Goal: Task Accomplishment & Management: Complete application form

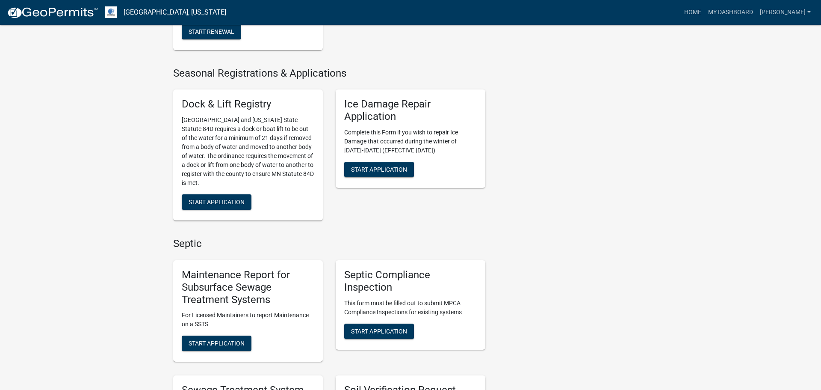
scroll to position [286, 0]
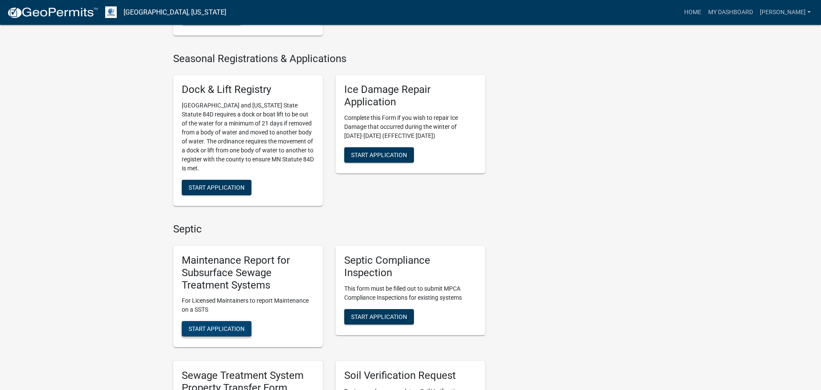
click at [224, 329] on span "Start Application" at bounding box center [217, 328] width 56 height 7
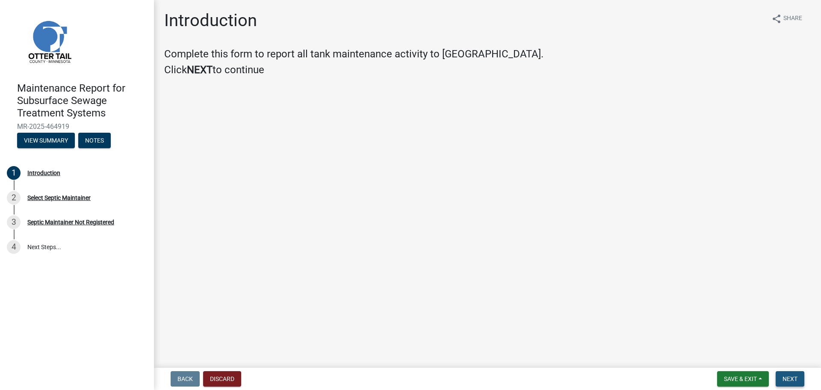
click at [786, 377] on span "Next" at bounding box center [790, 378] width 15 height 7
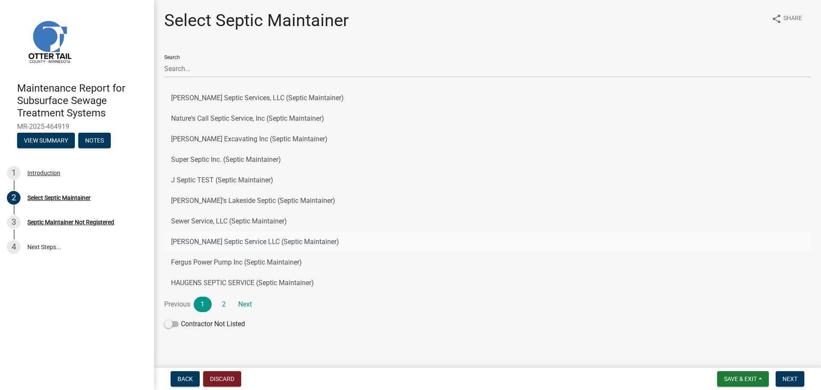
click at [288, 241] on button "[PERSON_NAME] Septic Service LLC (Septic Maintainer)" at bounding box center [487, 241] width 647 height 21
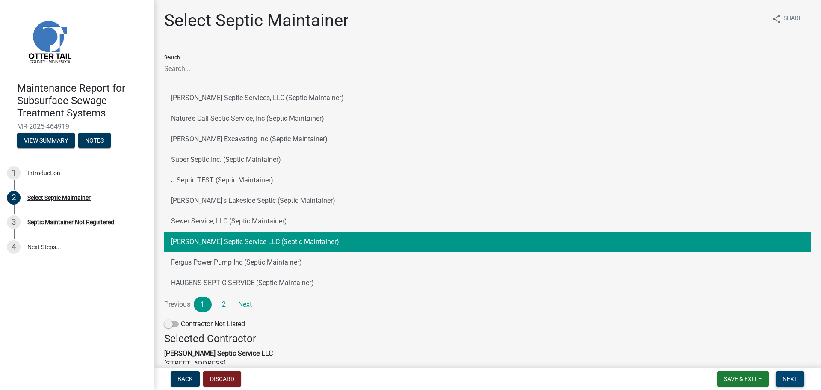
click at [797, 378] on span "Next" at bounding box center [790, 378] width 15 height 7
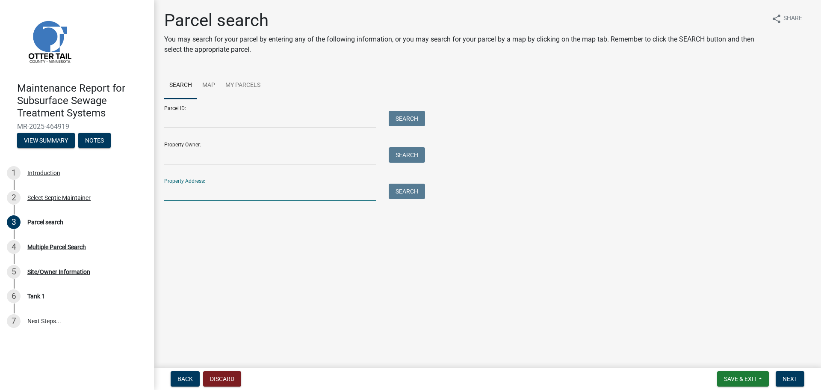
click at [270, 193] on input "Property Address:" at bounding box center [270, 193] width 212 height 18
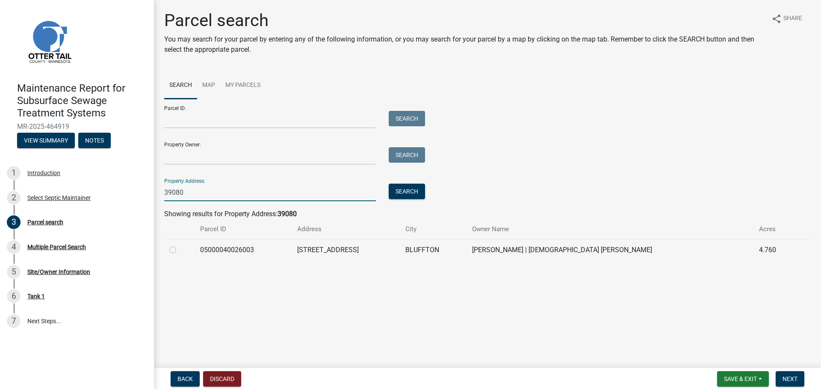
type input "39080"
click at [180, 245] on label at bounding box center [180, 245] width 0 height 0
click at [180, 250] on input "radio" at bounding box center [183, 248] width 6 height 6
radio input "true"
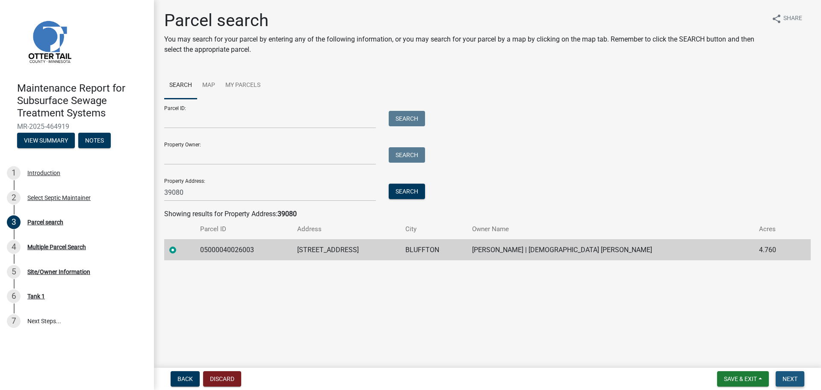
click at [799, 380] on button "Next" at bounding box center [790, 378] width 29 height 15
click at [796, 377] on span "Next" at bounding box center [790, 378] width 15 height 7
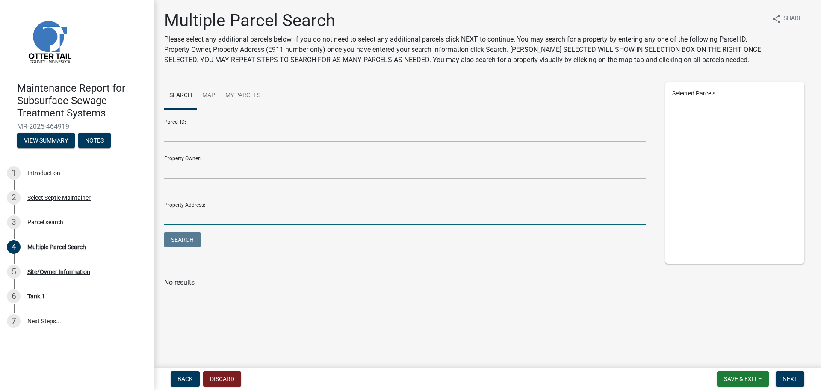
click at [183, 218] on input "Property Address:" at bounding box center [405, 217] width 482 height 18
type input "39080"
click at [164, 232] on button "Search" at bounding box center [182, 239] width 36 height 15
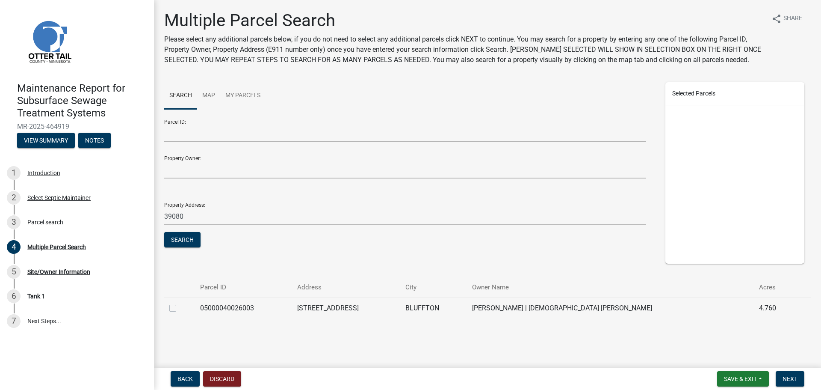
click at [180, 303] on label at bounding box center [180, 303] width 0 height 0
click at [180, 307] on input "checkbox" at bounding box center [183, 306] width 6 height 6
checkbox input "true"
click at [790, 383] on button "Next" at bounding box center [790, 378] width 29 height 15
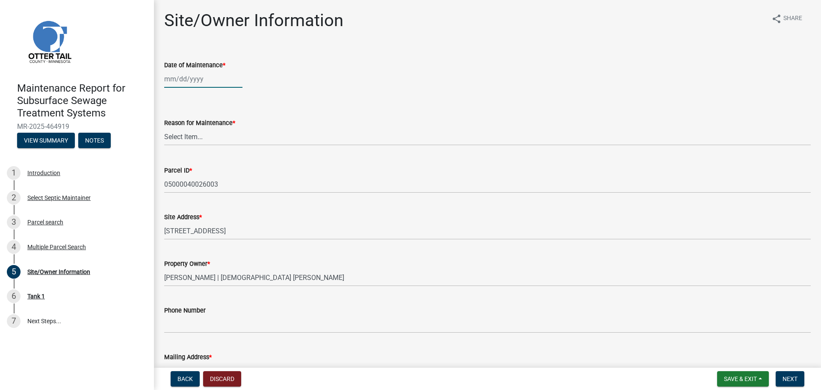
click at [189, 84] on div at bounding box center [203, 79] width 78 height 18
select select "8"
select select "2025"
click at [213, 136] on div "7" at bounding box center [214, 138] width 14 height 14
type input "08/07/2025"
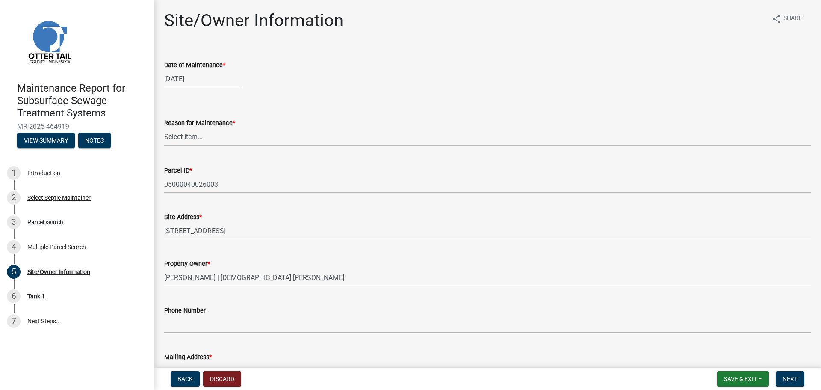
click at [211, 134] on select "Select Item... Called Routine Other" at bounding box center [487, 137] width 647 height 18
click at [164, 128] on select "Select Item... Called Routine Other" at bounding box center [487, 137] width 647 height 18
select select "3ac72b63-7b21-42e4-8192-806faae7a4f1"
click at [797, 380] on span "Next" at bounding box center [790, 378] width 15 height 7
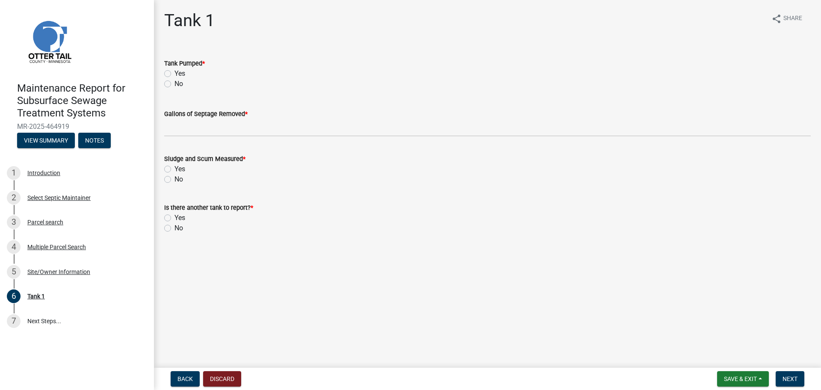
click at [175, 72] on label "Yes" at bounding box center [180, 73] width 11 height 10
click at [175, 72] on input "Yes" at bounding box center [178, 71] width 6 height 6
radio input "true"
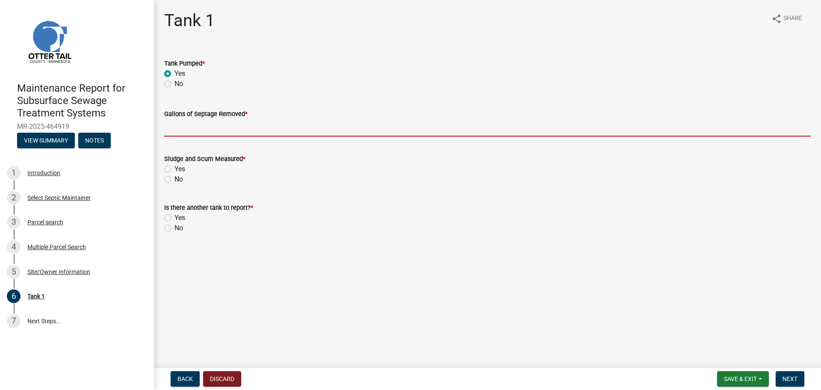
click at [173, 128] on input "Gallons of Septage Removed *" at bounding box center [487, 128] width 647 height 18
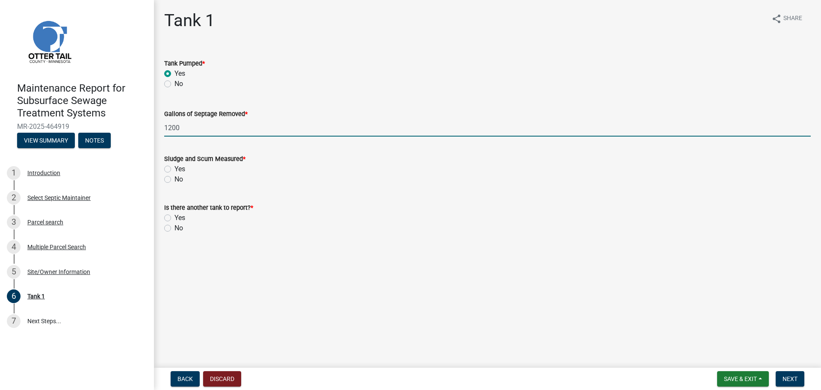
type input "1200"
click at [175, 175] on label "No" at bounding box center [179, 179] width 9 height 10
click at [175, 175] on input "No" at bounding box center [178, 177] width 6 height 6
radio input "true"
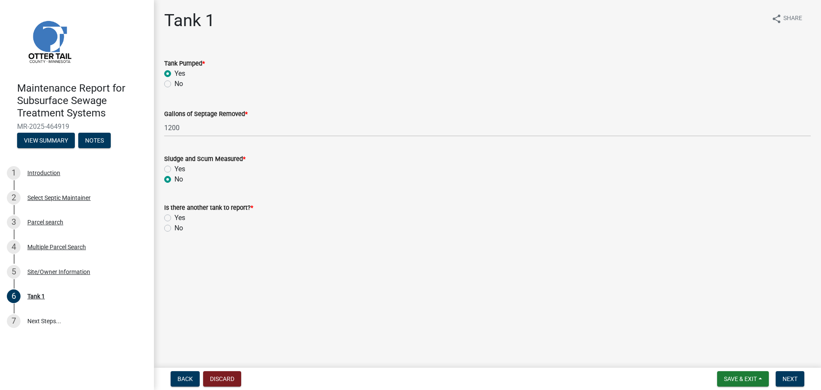
click at [175, 225] on label "No" at bounding box center [179, 228] width 9 height 10
click at [175, 225] on input "No" at bounding box center [178, 226] width 6 height 6
radio input "true"
click at [798, 380] on button "Next" at bounding box center [790, 378] width 29 height 15
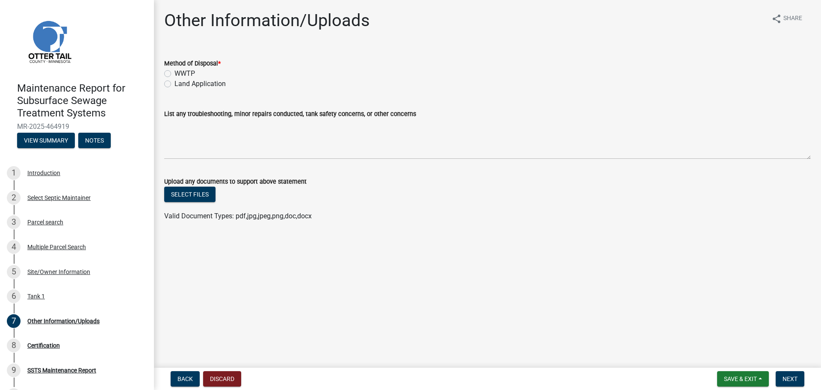
click at [175, 85] on label "Land Application" at bounding box center [200, 84] width 51 height 10
click at [175, 84] on input "Land Application" at bounding box center [178, 82] width 6 height 6
radio input "true"
click at [795, 380] on span "Next" at bounding box center [790, 378] width 15 height 7
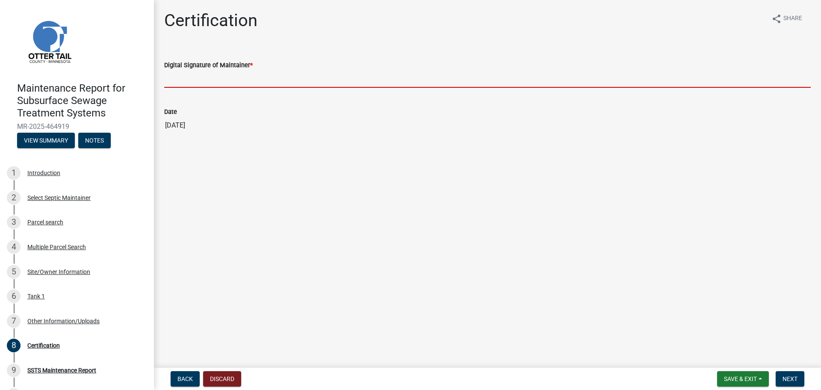
click at [184, 76] on input "Digital Signature of Maintainer *" at bounding box center [487, 79] width 647 height 18
type input "[PERSON_NAME]"
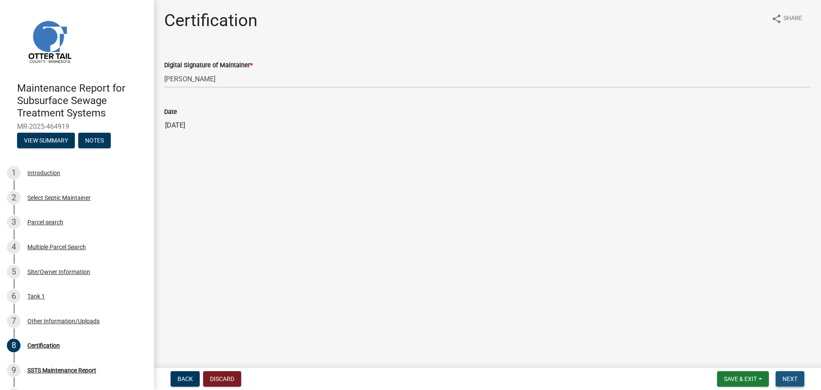
click at [793, 378] on span "Next" at bounding box center [790, 378] width 15 height 7
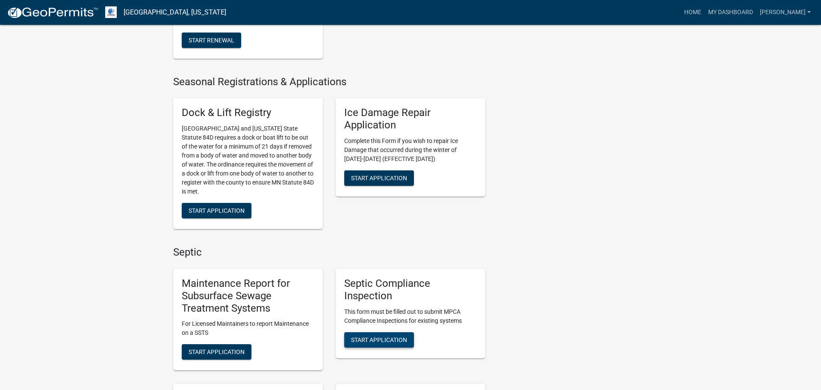
scroll to position [264, 0]
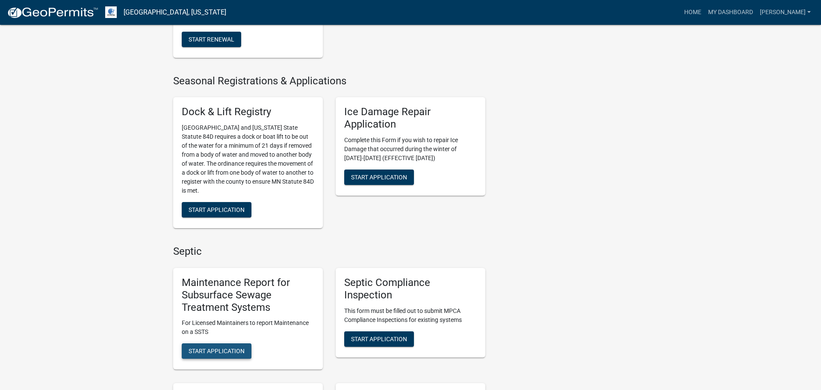
click at [225, 352] on span "Start Application" at bounding box center [217, 350] width 56 height 7
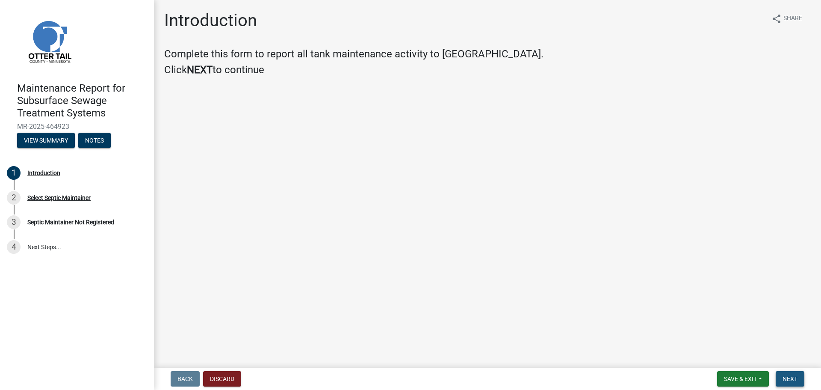
click at [792, 378] on span "Next" at bounding box center [790, 378] width 15 height 7
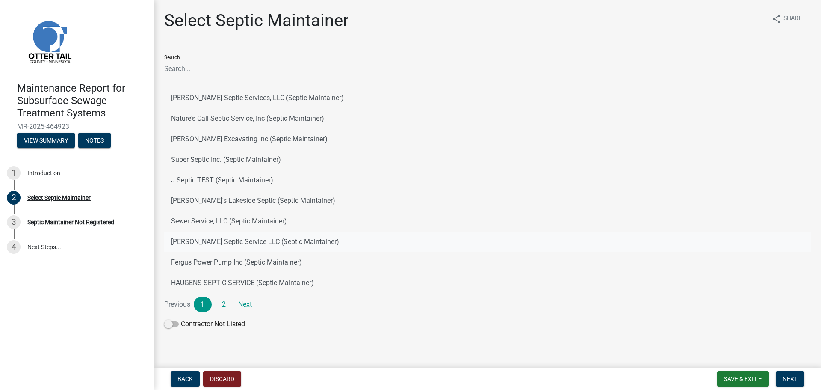
click at [242, 243] on button "[PERSON_NAME] Septic Service LLC (Septic Maintainer)" at bounding box center [487, 241] width 647 height 21
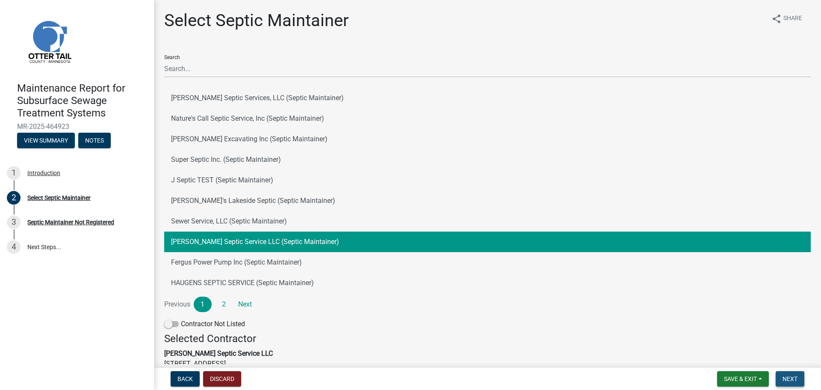
click at [796, 381] on span "Next" at bounding box center [790, 378] width 15 height 7
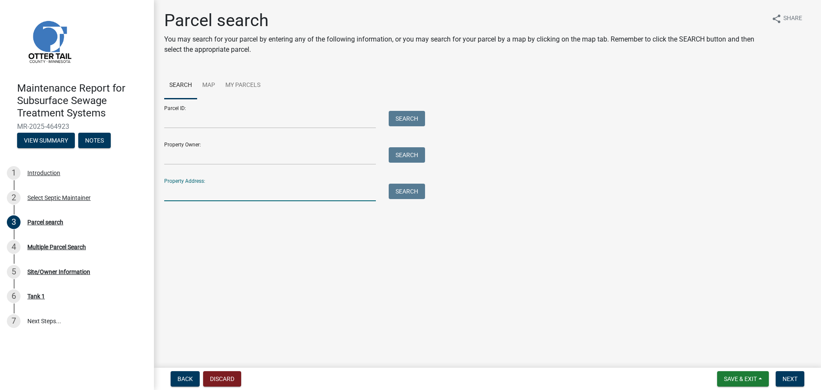
click at [266, 199] on input "Property Address:" at bounding box center [270, 193] width 212 height 18
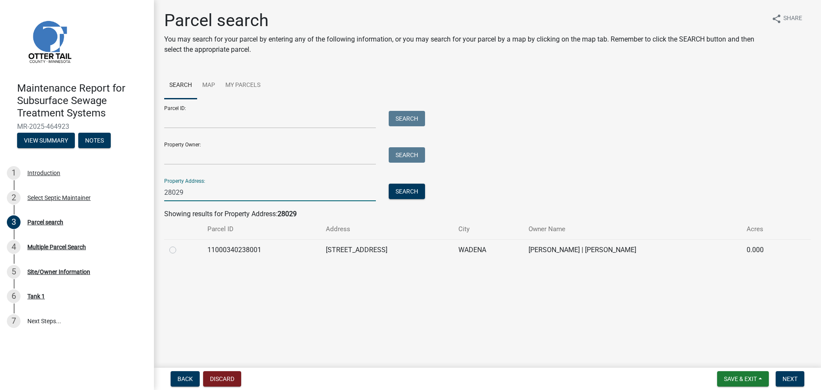
type input "28029"
click at [180, 245] on label at bounding box center [180, 245] width 0 height 0
click at [180, 250] on input "radio" at bounding box center [183, 248] width 6 height 6
radio input "true"
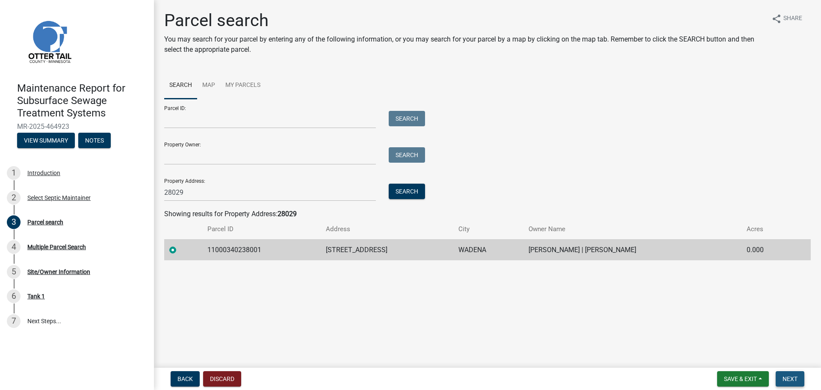
click at [795, 383] on button "Next" at bounding box center [790, 378] width 29 height 15
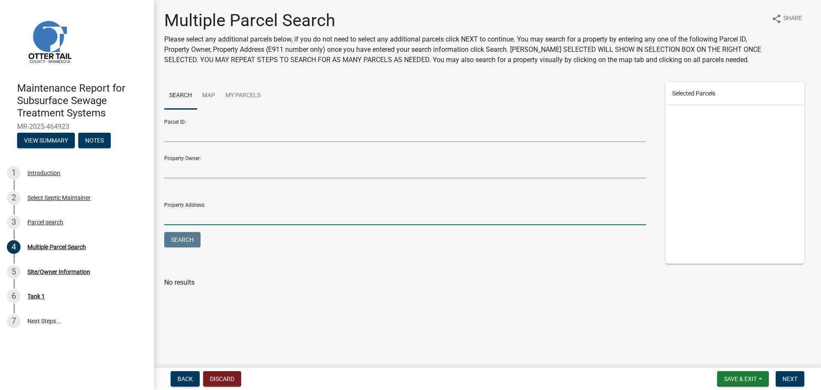
click at [244, 218] on input "Property Address:" at bounding box center [405, 217] width 482 height 18
type input "28029"
click at [164, 232] on button "Search" at bounding box center [182, 239] width 36 height 15
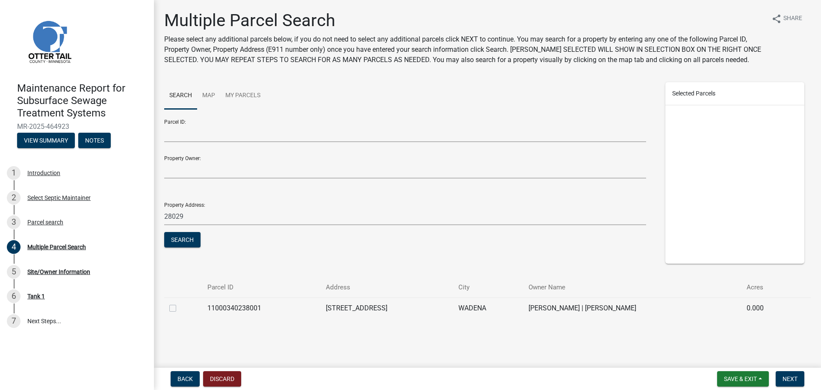
click at [180, 303] on label at bounding box center [180, 303] width 0 height 0
click at [180, 308] on input "checkbox" at bounding box center [183, 306] width 6 height 6
checkbox input "true"
click at [798, 380] on button "Next" at bounding box center [790, 378] width 29 height 15
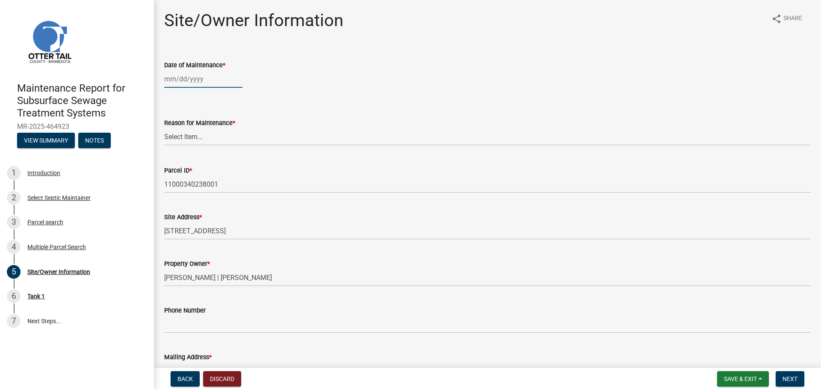
click at [168, 80] on div at bounding box center [203, 79] width 78 height 18
select select "8"
select select "2025"
click at [175, 152] on div "11" at bounding box center [173, 152] width 14 height 14
type input "08/11/2025"
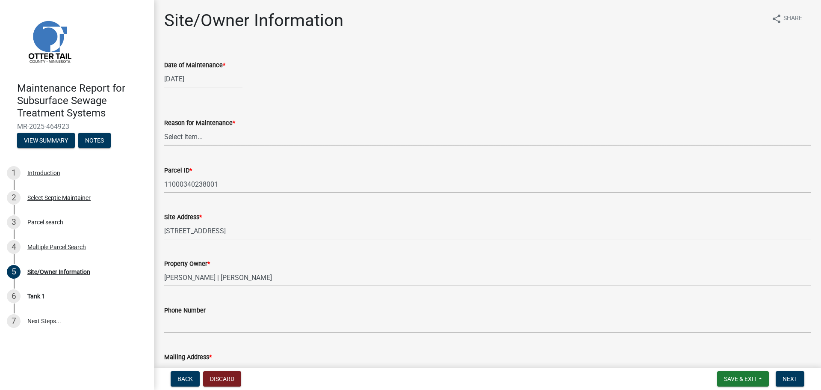
click at [184, 134] on select "Select Item... Called Routine Other" at bounding box center [487, 137] width 647 height 18
click at [164, 128] on select "Select Item... Called Routine Other" at bounding box center [487, 137] width 647 height 18
select select "3ac72b63-7b21-42e4-8192-806faae7a4f1"
click at [792, 379] on span "Next" at bounding box center [790, 378] width 15 height 7
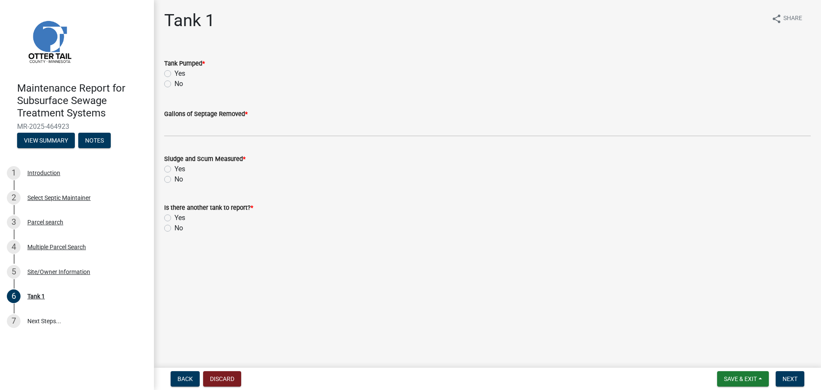
click at [175, 74] on label "Yes" at bounding box center [180, 73] width 11 height 10
click at [175, 74] on input "Yes" at bounding box center [178, 71] width 6 height 6
radio input "true"
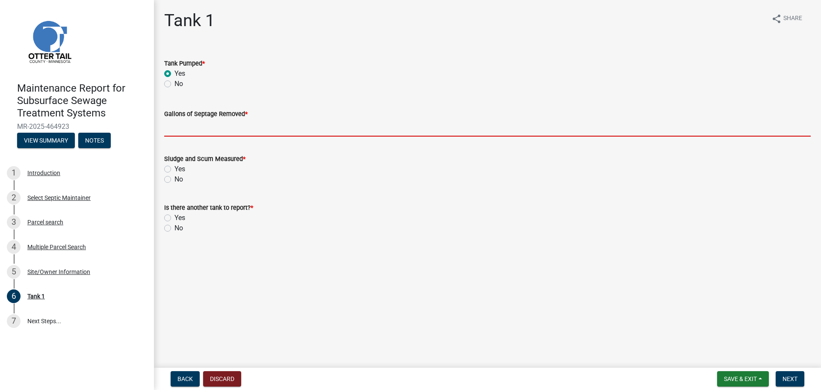
click at [168, 132] on input "Gallons of Septage Removed *" at bounding box center [487, 128] width 647 height 18
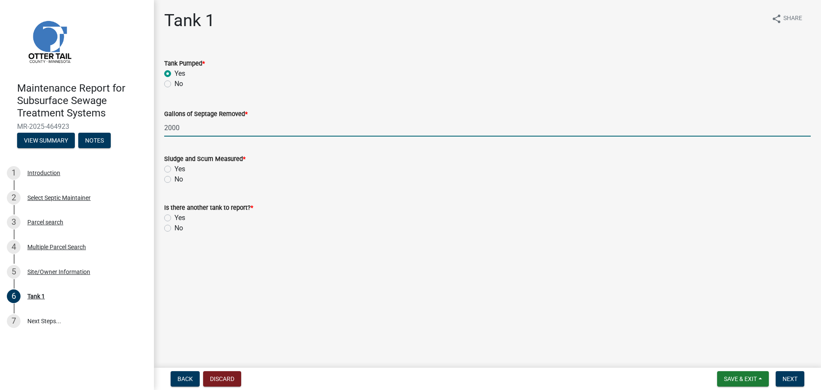
type input "2000"
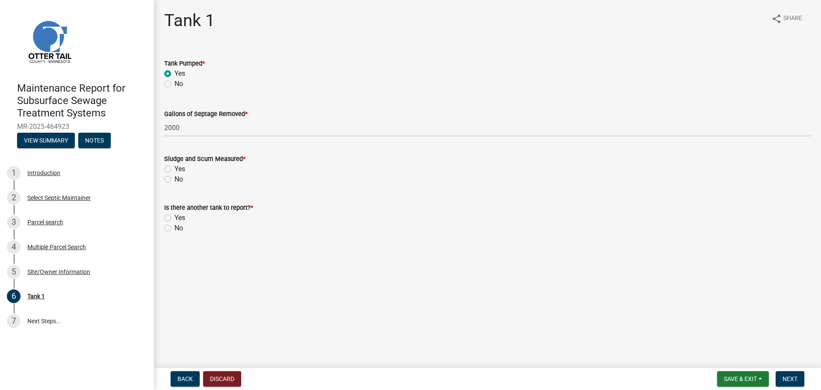
click at [175, 178] on label "No" at bounding box center [179, 179] width 9 height 10
click at [175, 178] on input "No" at bounding box center [178, 177] width 6 height 6
radio input "true"
click at [175, 227] on label "No" at bounding box center [179, 228] width 9 height 10
click at [175, 227] on input "No" at bounding box center [178, 226] width 6 height 6
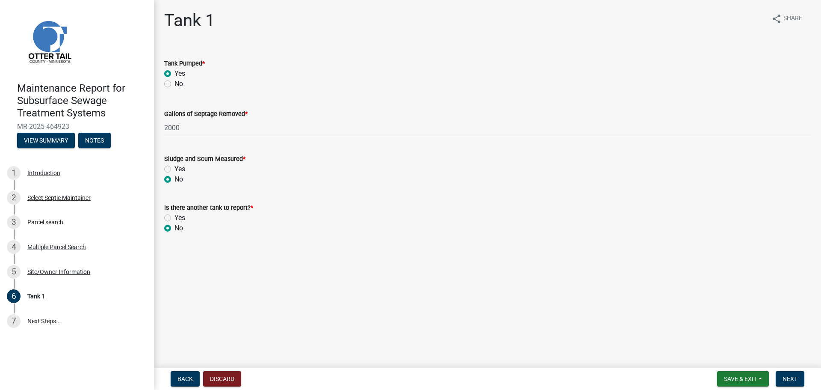
radio input "true"
click at [795, 383] on button "Next" at bounding box center [790, 378] width 29 height 15
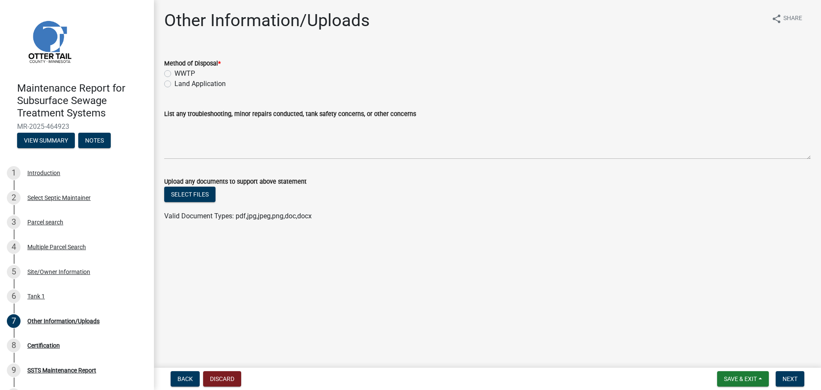
click at [175, 83] on label "Land Application" at bounding box center [200, 84] width 51 height 10
click at [175, 83] on input "Land Application" at bounding box center [178, 82] width 6 height 6
radio input "true"
click at [799, 379] on button "Next" at bounding box center [790, 378] width 29 height 15
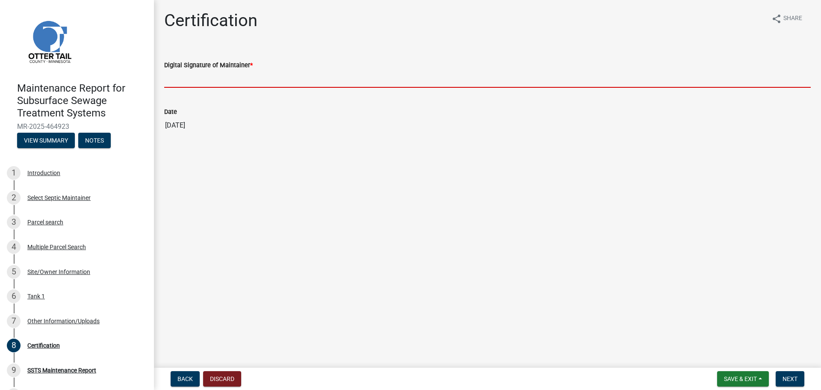
click at [208, 76] on input "Digital Signature of Maintainer *" at bounding box center [487, 79] width 647 height 18
type input "[PERSON_NAME]"
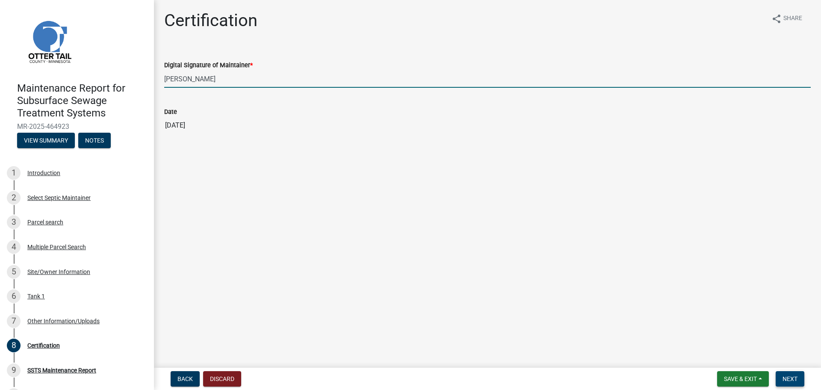
click at [791, 383] on button "Next" at bounding box center [790, 378] width 29 height 15
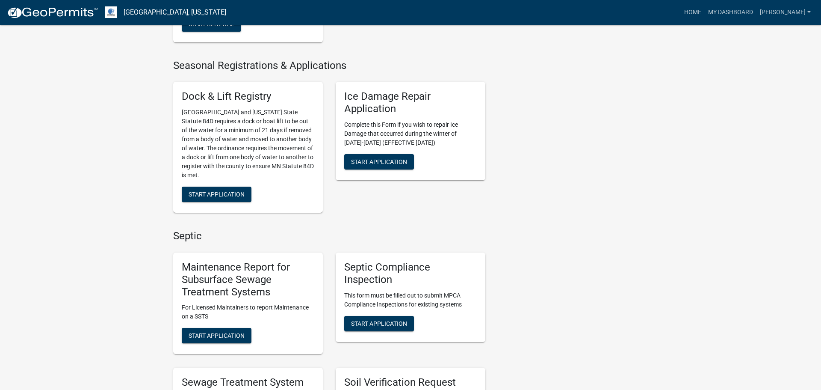
scroll to position [281, 0]
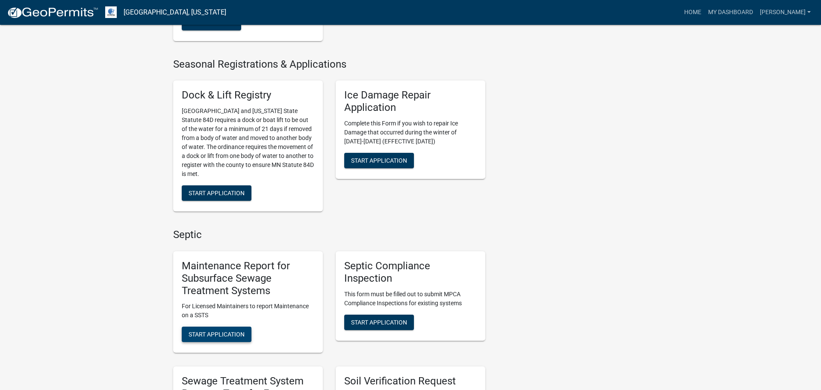
click at [230, 331] on span "Start Application" at bounding box center [217, 334] width 56 height 7
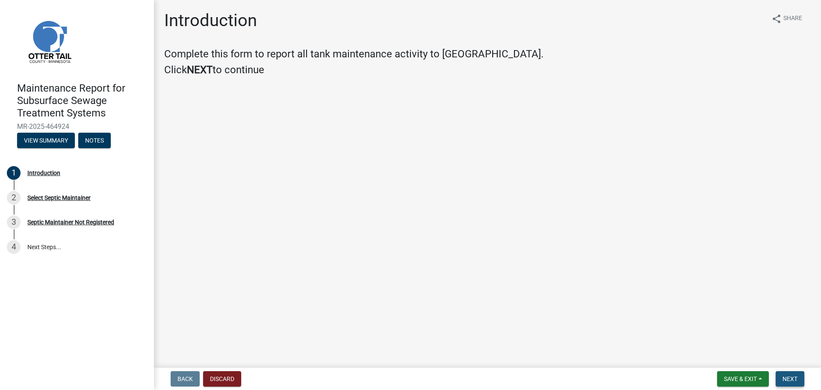
click at [785, 381] on span "Next" at bounding box center [790, 378] width 15 height 7
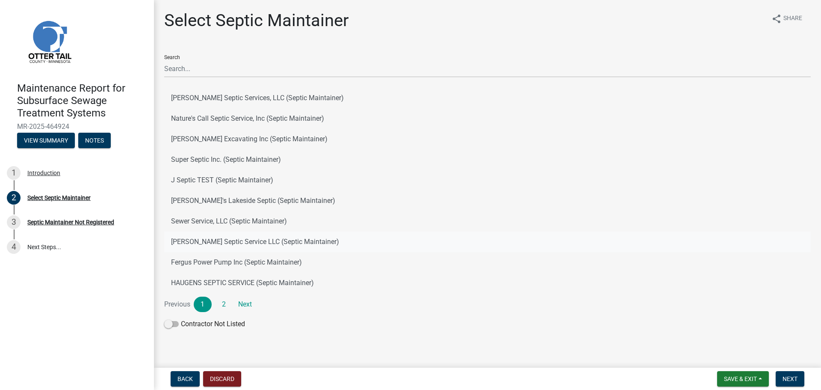
click at [202, 238] on button "[PERSON_NAME] Septic Service LLC (Septic Maintainer)" at bounding box center [487, 241] width 647 height 21
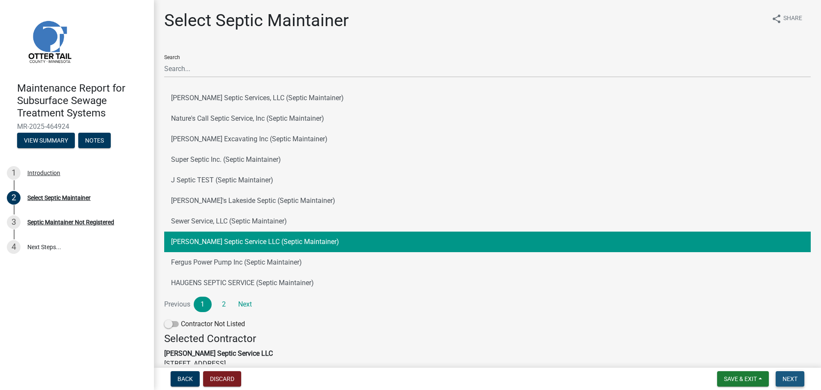
click at [789, 379] on span "Next" at bounding box center [790, 378] width 15 height 7
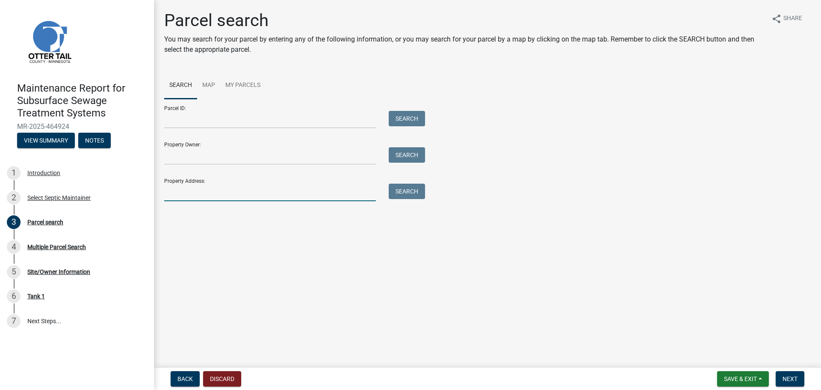
click at [256, 192] on input "Property Address:" at bounding box center [270, 193] width 212 height 18
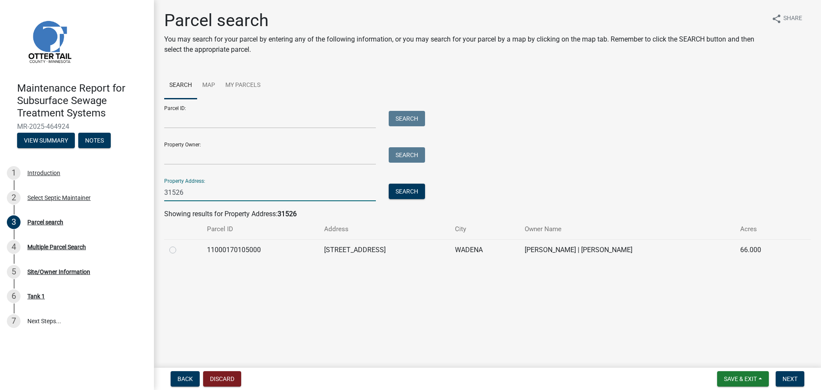
type input "31526"
click at [180, 245] on label at bounding box center [180, 245] width 0 height 0
click at [180, 250] on input "radio" at bounding box center [183, 248] width 6 height 6
radio input "true"
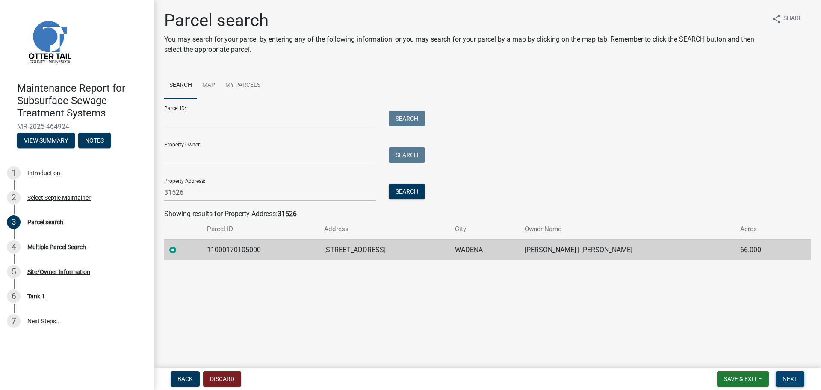
click at [789, 384] on button "Next" at bounding box center [790, 378] width 29 height 15
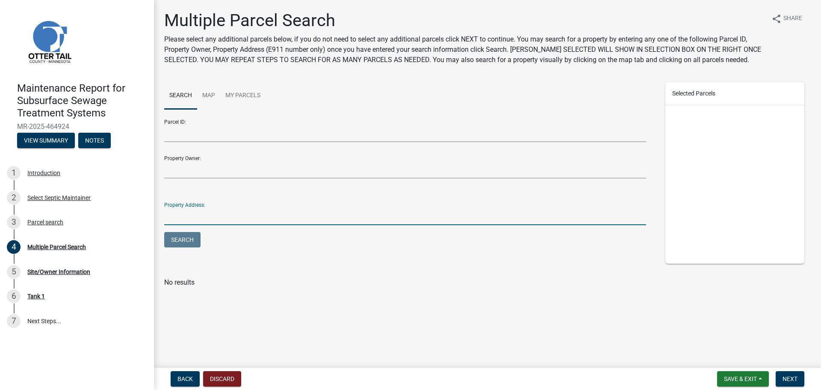
click at [262, 213] on input "Property Address:" at bounding box center [405, 217] width 482 height 18
type input "31526"
click at [164, 232] on button "Search" at bounding box center [182, 239] width 36 height 15
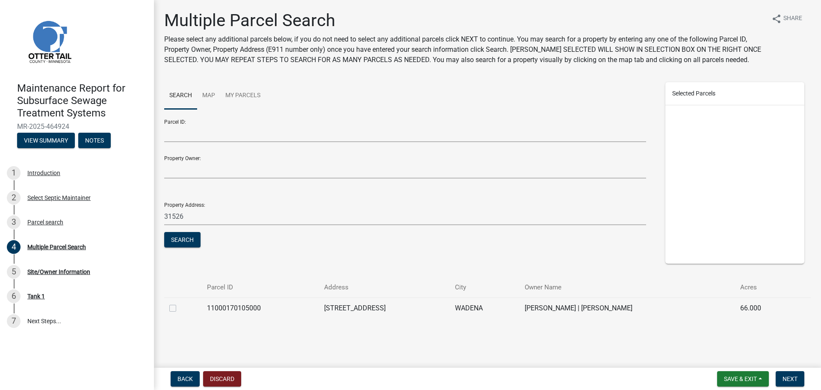
click at [180, 303] on label at bounding box center [180, 303] width 0 height 0
click at [180, 305] on input "checkbox" at bounding box center [183, 306] width 6 height 6
checkbox input "true"
click at [786, 382] on button "Next" at bounding box center [790, 378] width 29 height 15
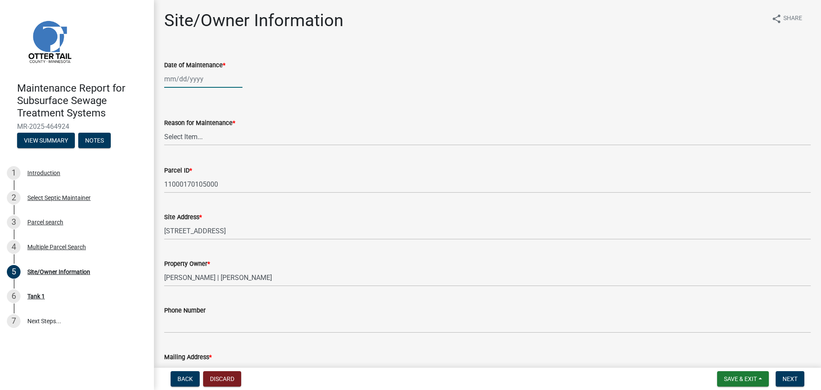
click at [208, 80] on div at bounding box center [203, 79] width 78 height 18
select select "8"
select select "2025"
click at [176, 152] on div "11" at bounding box center [173, 152] width 14 height 14
type input "08/11/2025"
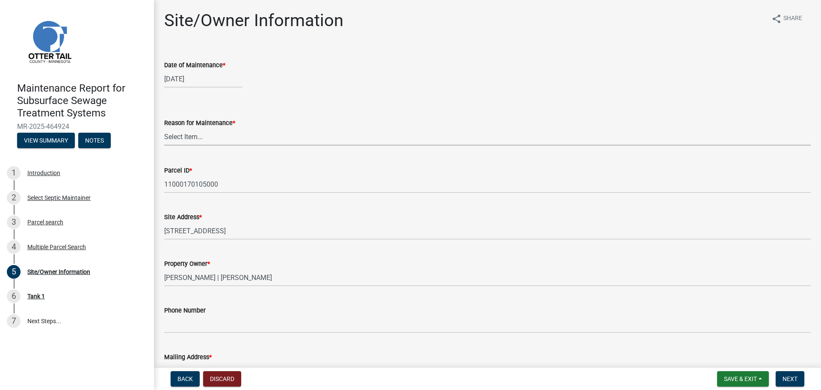
click at [190, 139] on select "Select Item... Called Routine Other" at bounding box center [487, 137] width 647 height 18
click at [164, 128] on select "Select Item... Called Routine Other" at bounding box center [487, 137] width 647 height 18
select select "3ac72b63-7b21-42e4-8192-806faae7a4f1"
click at [783, 380] on span "Next" at bounding box center [790, 378] width 15 height 7
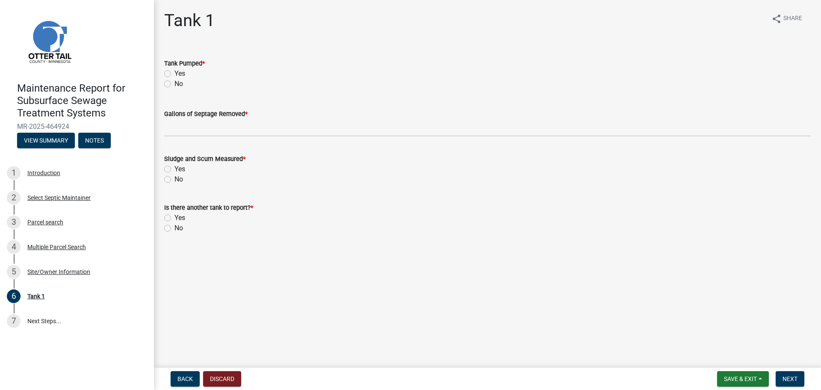
click at [175, 72] on label "Yes" at bounding box center [180, 73] width 11 height 10
click at [175, 72] on input "Yes" at bounding box center [178, 71] width 6 height 6
radio input "true"
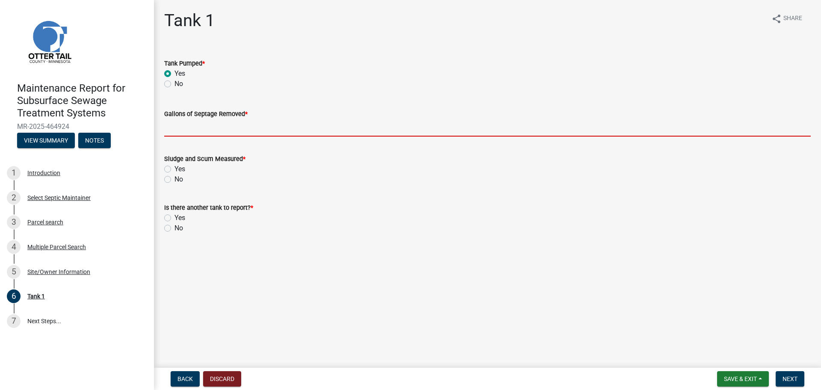
click at [165, 129] on input "Gallons of Septage Removed *" at bounding box center [487, 128] width 647 height 18
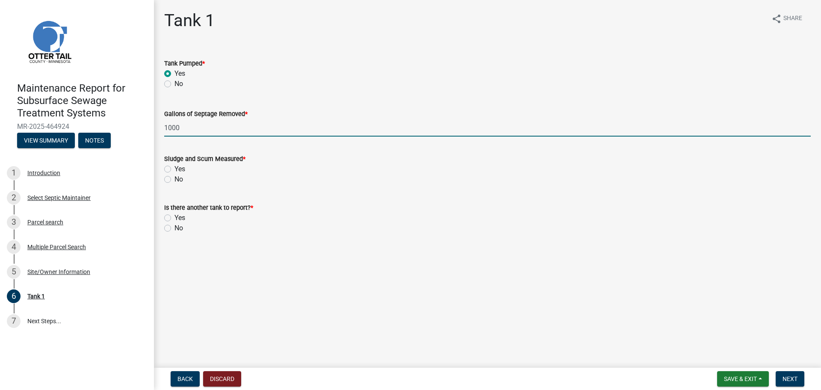
type input "1000"
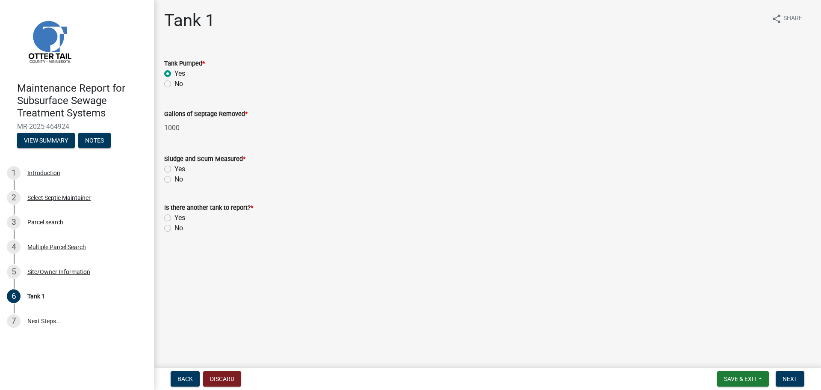
click at [175, 176] on label "No" at bounding box center [179, 179] width 9 height 10
click at [175, 176] on input "No" at bounding box center [178, 177] width 6 height 6
radio input "true"
click at [175, 228] on label "No" at bounding box center [179, 228] width 9 height 10
click at [175, 228] on input "No" at bounding box center [178, 226] width 6 height 6
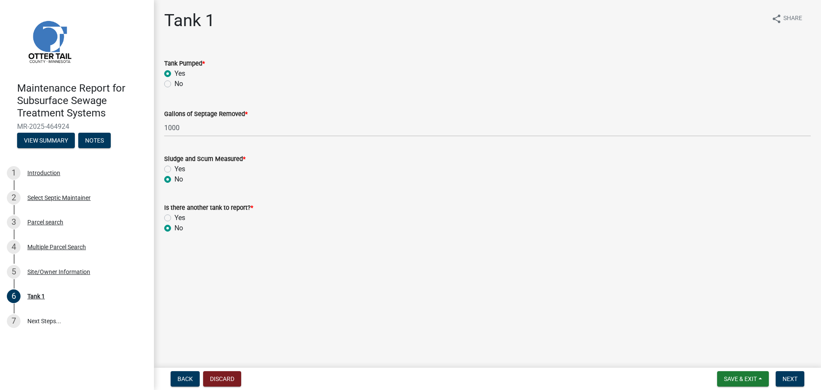
radio input "true"
click at [800, 377] on button "Next" at bounding box center [790, 378] width 29 height 15
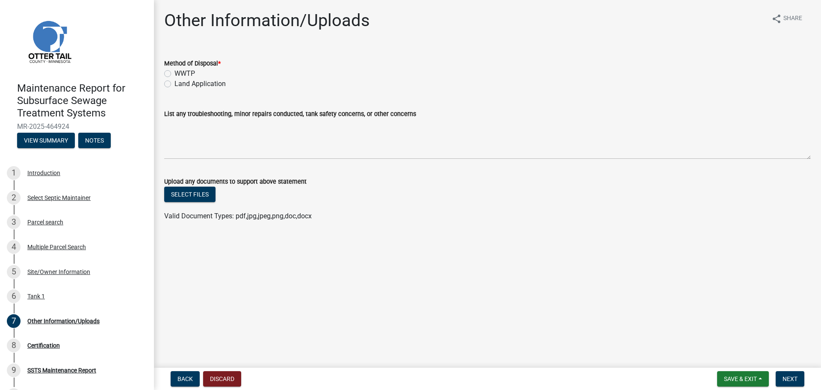
click at [175, 84] on label "Land Application" at bounding box center [200, 84] width 51 height 10
click at [175, 84] on input "Land Application" at bounding box center [178, 82] width 6 height 6
radio input "true"
click at [796, 377] on span "Next" at bounding box center [790, 378] width 15 height 7
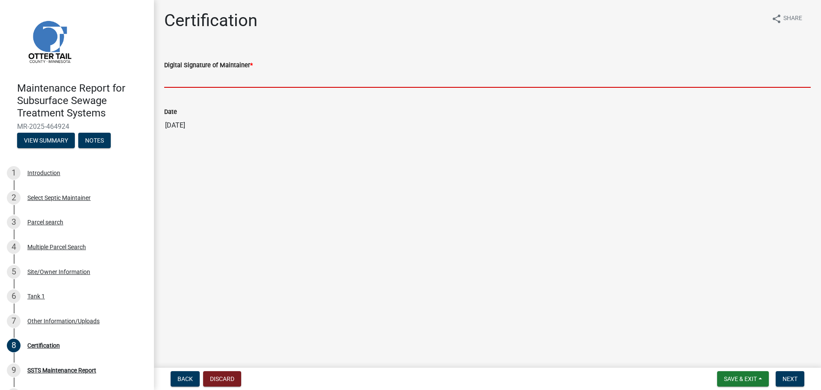
click at [218, 77] on input "Digital Signature of Maintainer *" at bounding box center [487, 79] width 647 height 18
type input "[PERSON_NAME]"
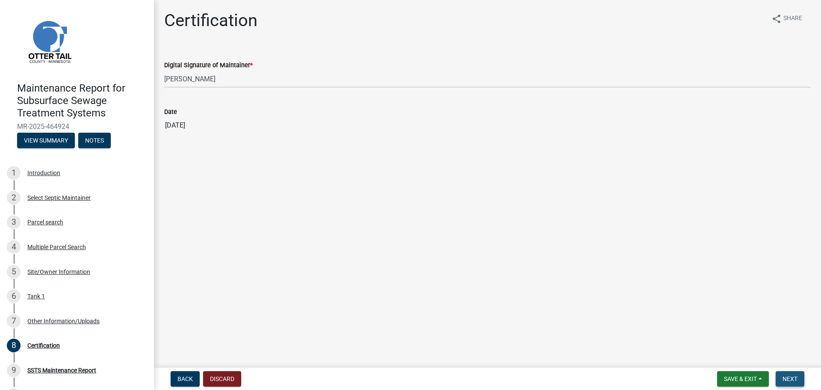
click at [788, 378] on span "Next" at bounding box center [790, 378] width 15 height 7
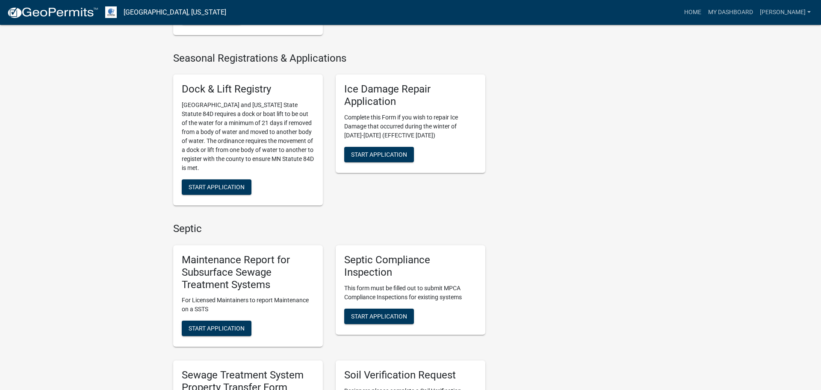
scroll to position [288, 0]
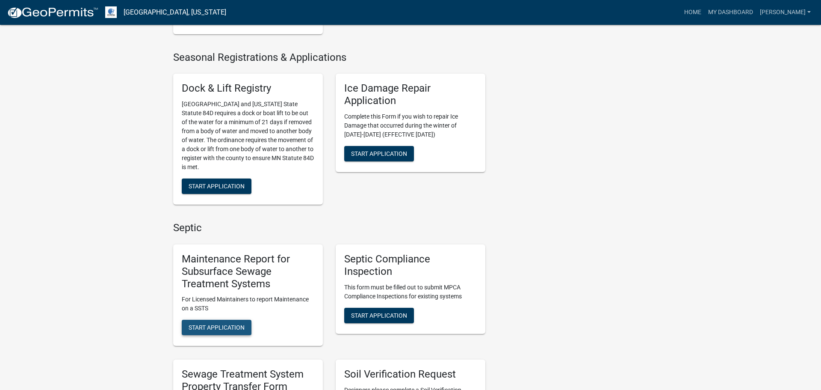
click at [240, 330] on span "Start Application" at bounding box center [217, 327] width 56 height 7
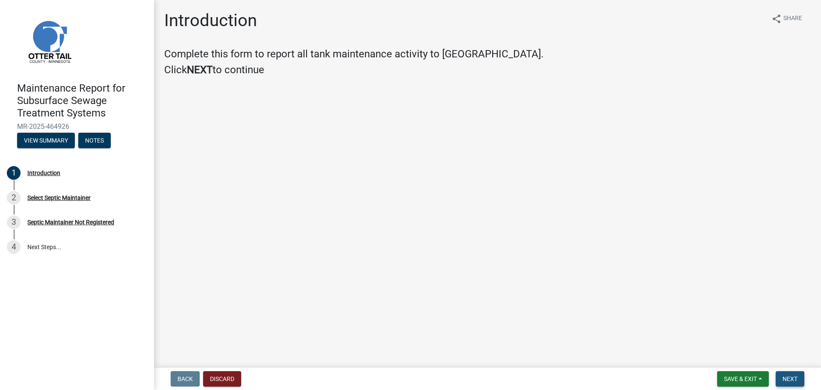
click at [789, 380] on span "Next" at bounding box center [790, 378] width 15 height 7
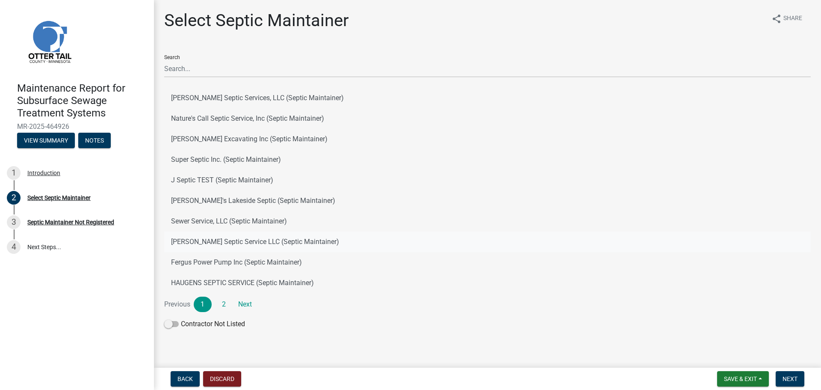
click at [249, 240] on button "[PERSON_NAME] Septic Service LLC (Septic Maintainer)" at bounding box center [487, 241] width 647 height 21
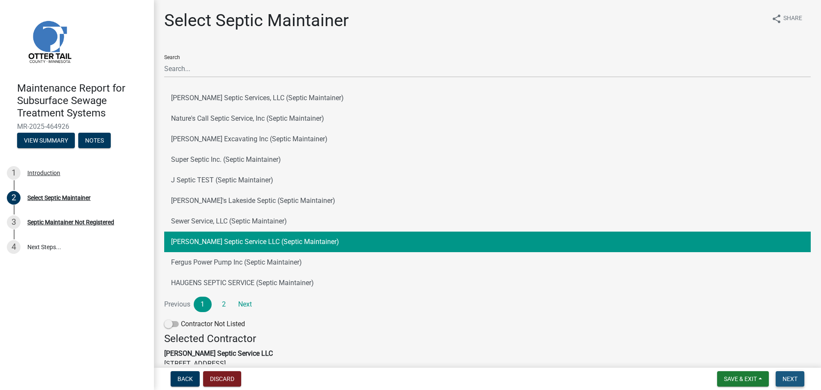
click at [801, 384] on button "Next" at bounding box center [790, 378] width 29 height 15
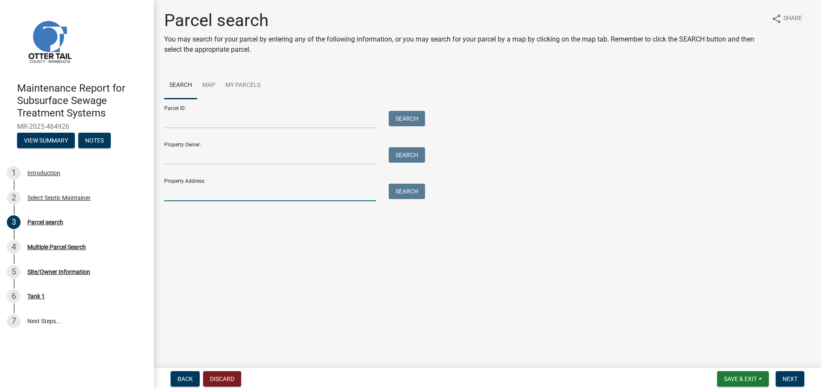
click at [256, 195] on input "Property Address:" at bounding box center [270, 193] width 212 height 18
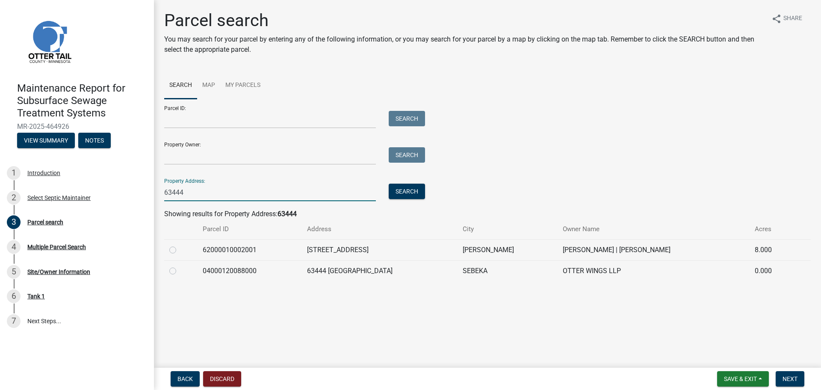
type input "63444"
click at [180, 245] on label at bounding box center [180, 245] width 0 height 0
click at [180, 248] on input "radio" at bounding box center [183, 248] width 6 height 6
radio input "true"
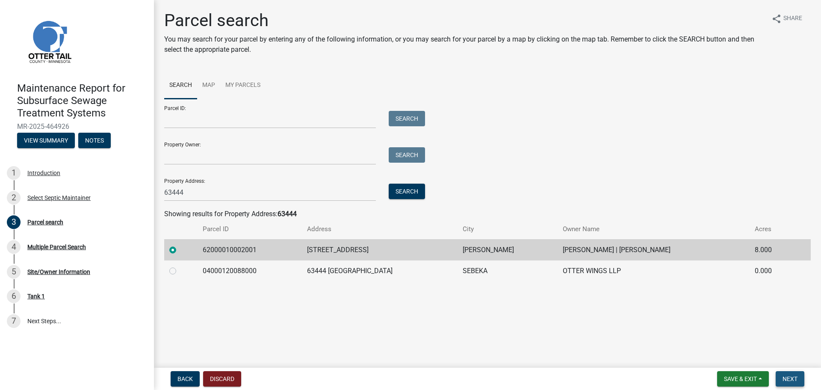
click at [792, 379] on span "Next" at bounding box center [790, 378] width 15 height 7
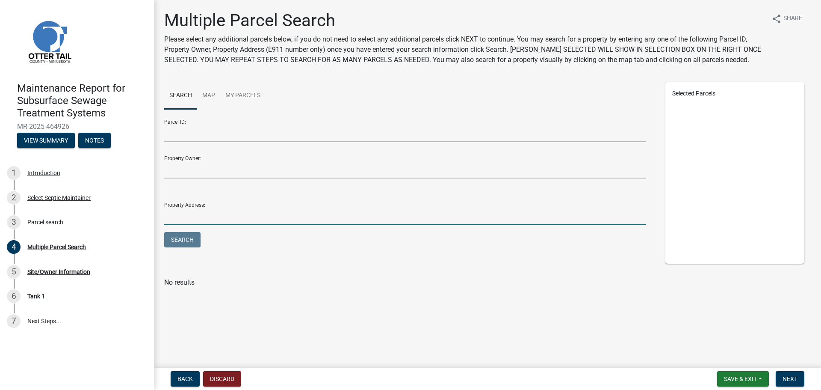
click at [365, 217] on input "Property Address:" at bounding box center [405, 217] width 482 height 18
type input "63444"
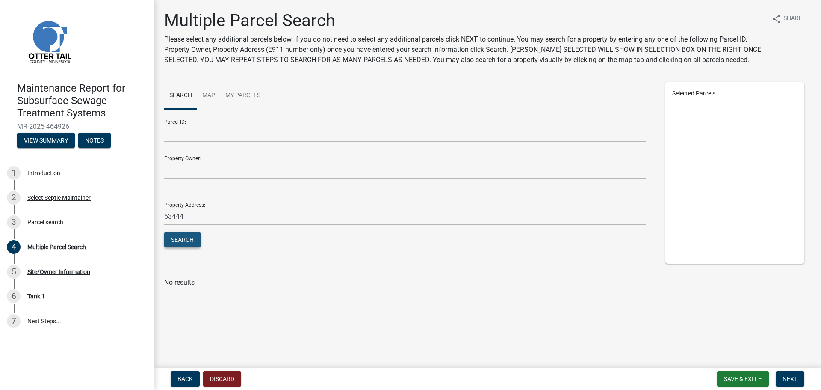
click at [188, 234] on button "Search" at bounding box center [182, 239] width 36 height 15
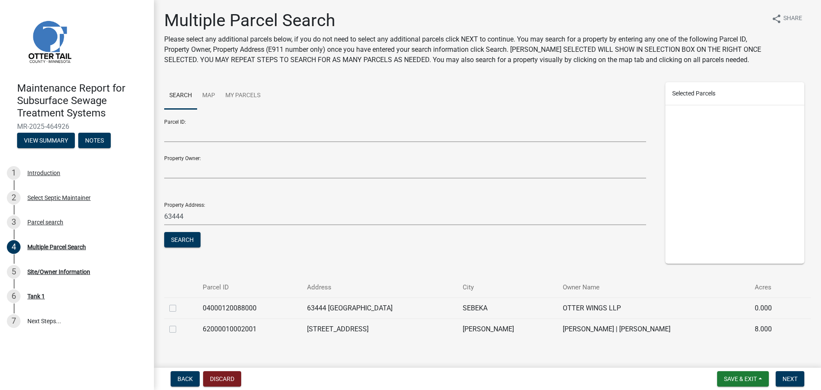
click at [180, 324] on label at bounding box center [180, 324] width 0 height 0
click at [180, 326] on input "checkbox" at bounding box center [183, 327] width 6 height 6
checkbox input "true"
click at [789, 382] on span "Next" at bounding box center [790, 378] width 15 height 7
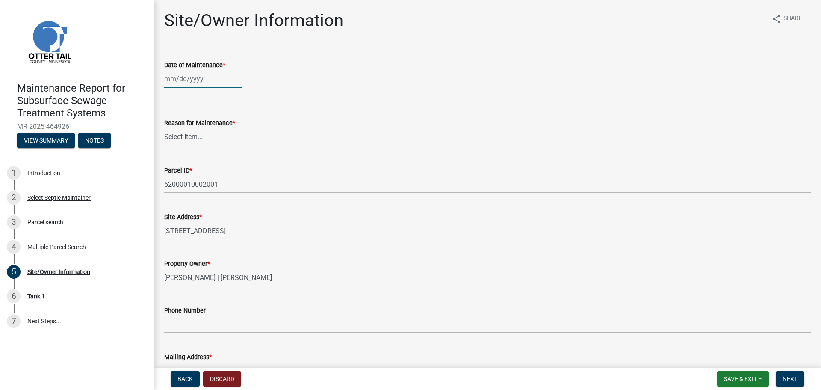
click at [187, 71] on div at bounding box center [203, 79] width 78 height 18
select select "8"
select select "2025"
click at [190, 154] on div "12" at bounding box center [187, 152] width 14 height 14
type input "[DATE]"
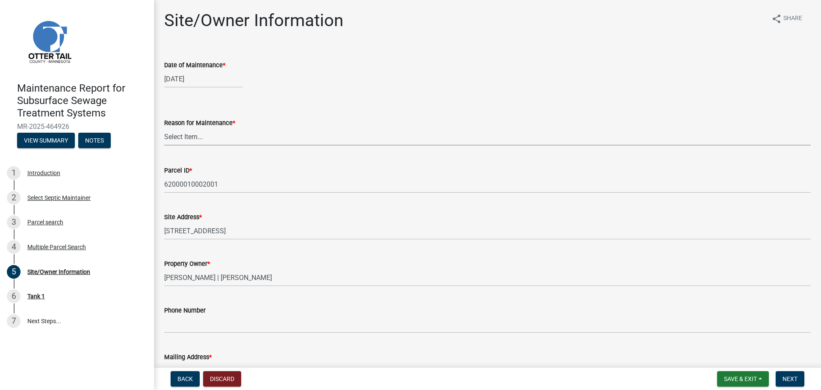
click at [197, 139] on select "Select Item... Called Routine Other" at bounding box center [487, 137] width 647 height 18
click at [164, 128] on select "Select Item... Called Routine Other" at bounding box center [487, 137] width 647 height 18
select select "3ac72b63-7b21-42e4-8192-806faae7a4f1"
click at [796, 381] on span "Next" at bounding box center [790, 378] width 15 height 7
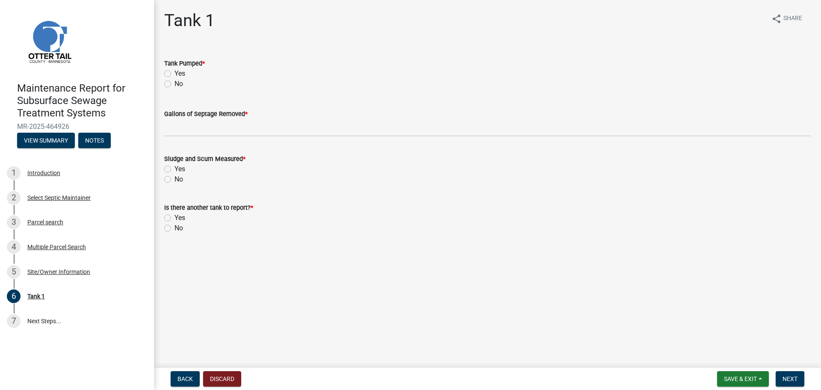
click at [175, 72] on label "Yes" at bounding box center [180, 73] width 11 height 10
click at [175, 72] on input "Yes" at bounding box center [178, 71] width 6 height 6
radio input "true"
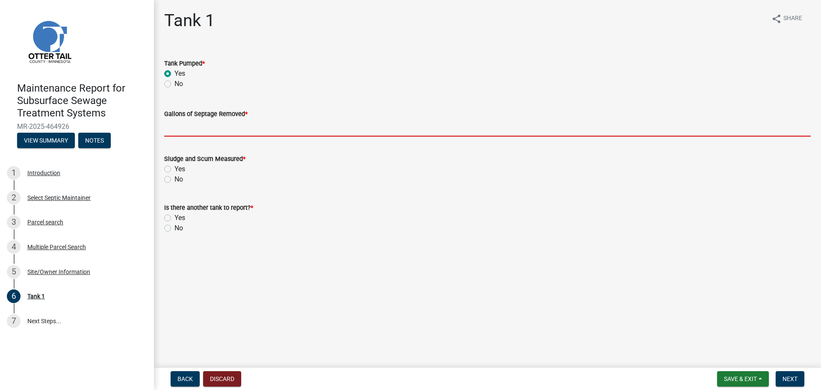
click at [168, 128] on input "Gallons of Septage Removed *" at bounding box center [487, 128] width 647 height 18
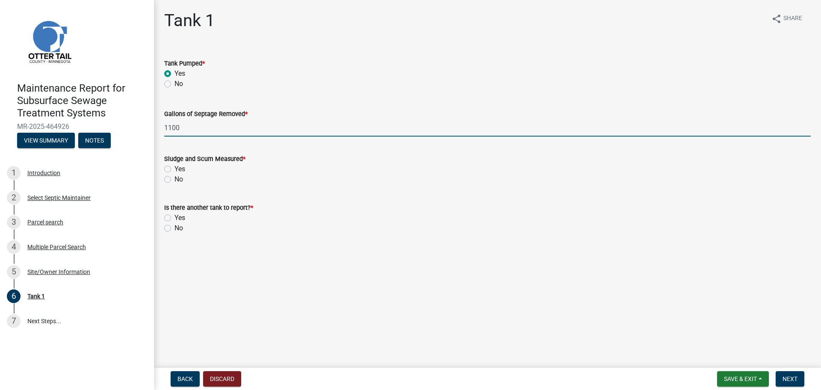
type input "1100"
click at [175, 180] on label "No" at bounding box center [179, 179] width 9 height 10
click at [175, 180] on input "No" at bounding box center [178, 177] width 6 height 6
radio input "true"
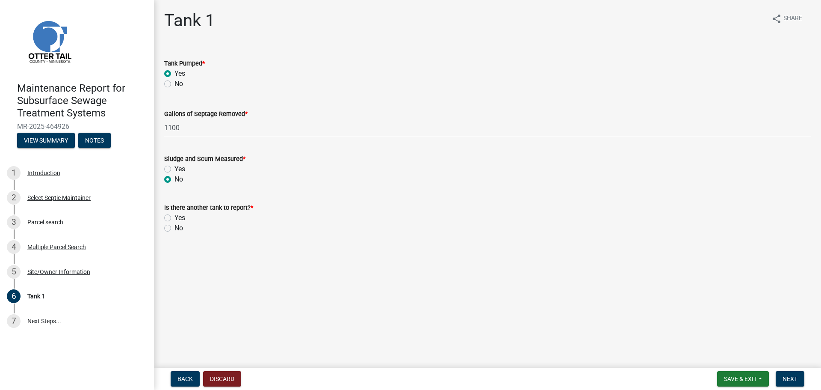
drag, startPoint x: 168, startPoint y: 227, endPoint x: 237, endPoint y: 223, distance: 69.4
click at [175, 227] on label "No" at bounding box center [179, 228] width 9 height 10
click at [175, 227] on input "No" at bounding box center [178, 226] width 6 height 6
radio input "true"
click at [793, 375] on span "Next" at bounding box center [790, 378] width 15 height 7
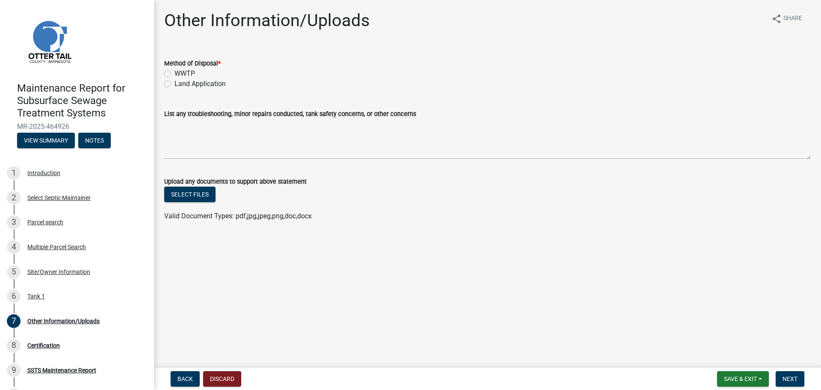
click at [175, 82] on label "Land Application" at bounding box center [200, 84] width 51 height 10
click at [175, 82] on input "Land Application" at bounding box center [178, 82] width 6 height 6
radio input "true"
click at [787, 382] on button "Next" at bounding box center [790, 378] width 29 height 15
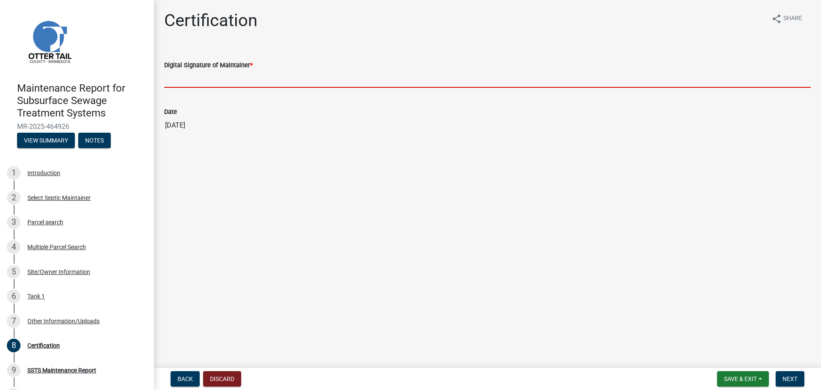
click at [200, 83] on input "Digital Signature of Maintainer *" at bounding box center [487, 79] width 647 height 18
type input "[PERSON_NAME]"
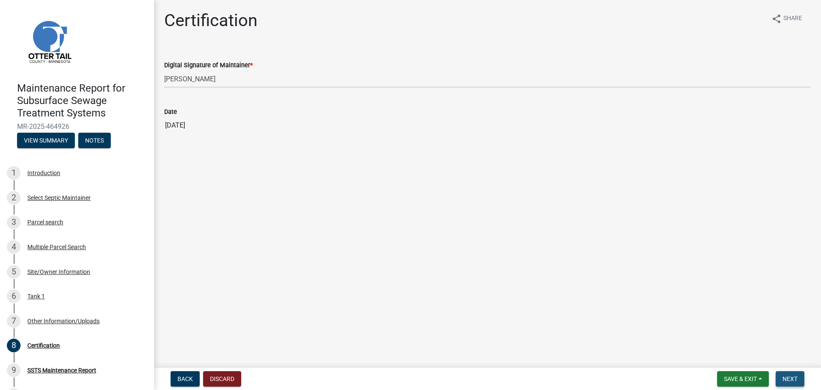
click at [789, 379] on span "Next" at bounding box center [790, 378] width 15 height 7
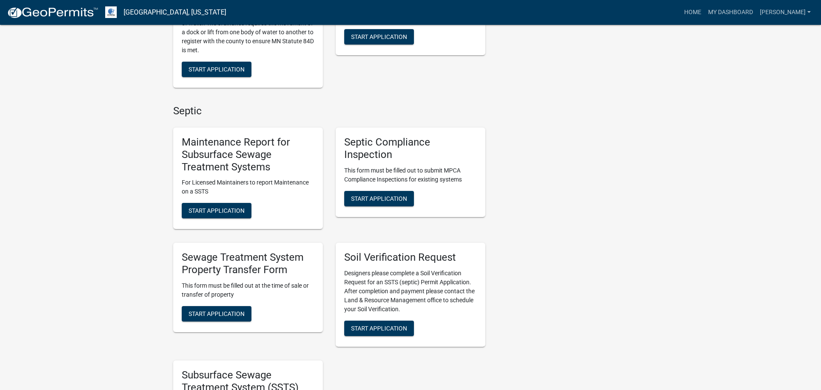
scroll to position [489, 0]
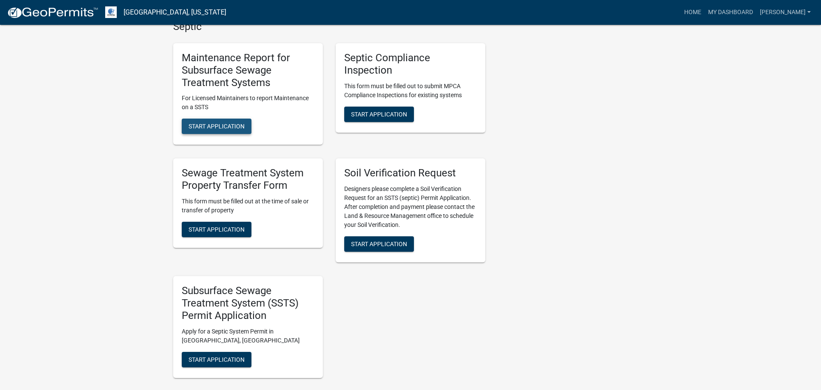
click at [230, 127] on span "Start Application" at bounding box center [217, 126] width 56 height 7
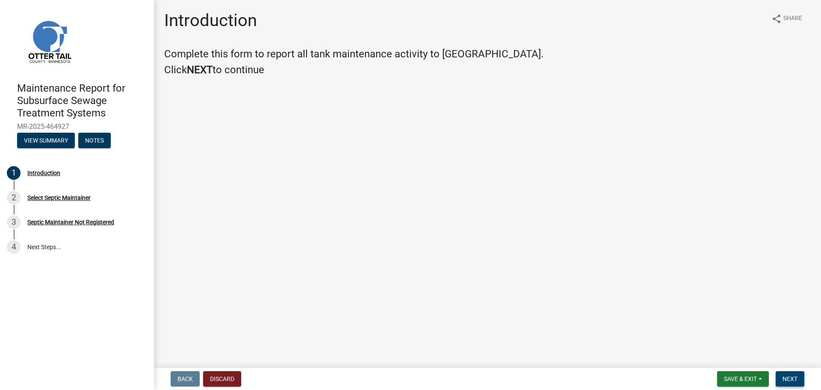
click at [796, 382] on span "Next" at bounding box center [790, 378] width 15 height 7
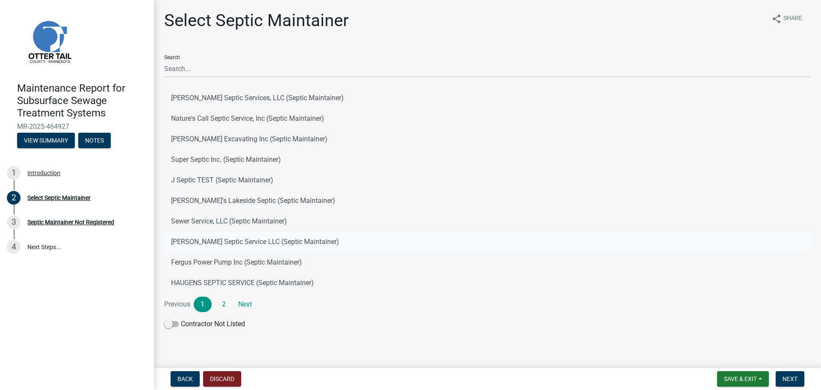
click at [259, 239] on button "[PERSON_NAME] Septic Service LLC (Septic Maintainer)" at bounding box center [487, 241] width 647 height 21
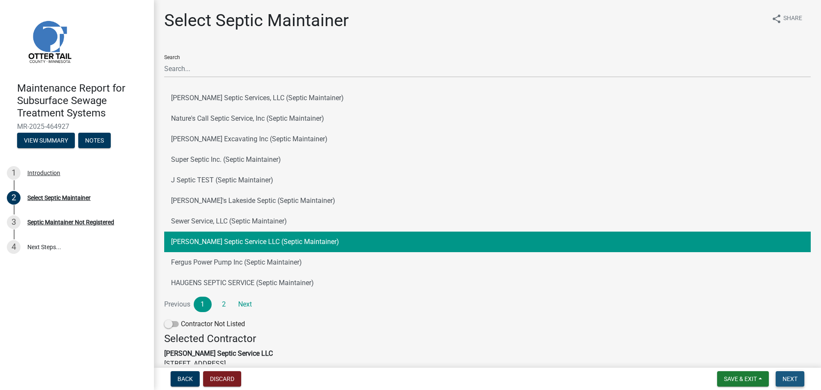
click at [792, 381] on span "Next" at bounding box center [790, 378] width 15 height 7
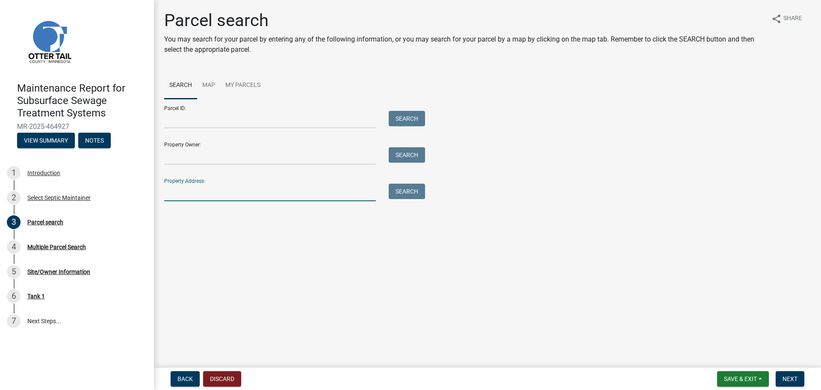
click at [260, 197] on input "Property Address:" at bounding box center [270, 193] width 212 height 18
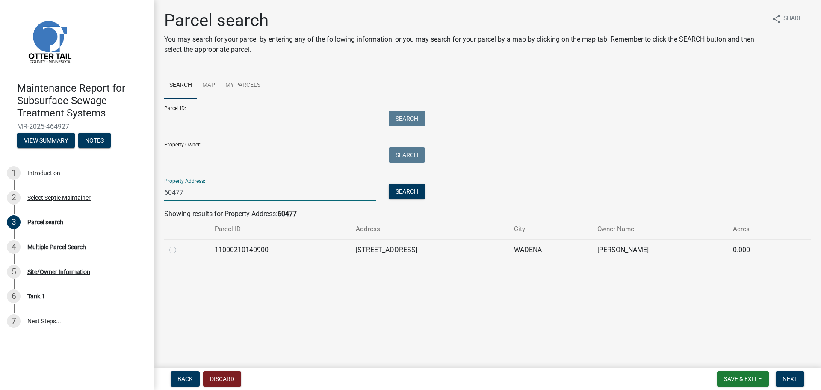
type input "60477"
click at [180, 245] on label at bounding box center [180, 245] width 0 height 0
click at [180, 248] on input "radio" at bounding box center [183, 248] width 6 height 6
radio input "true"
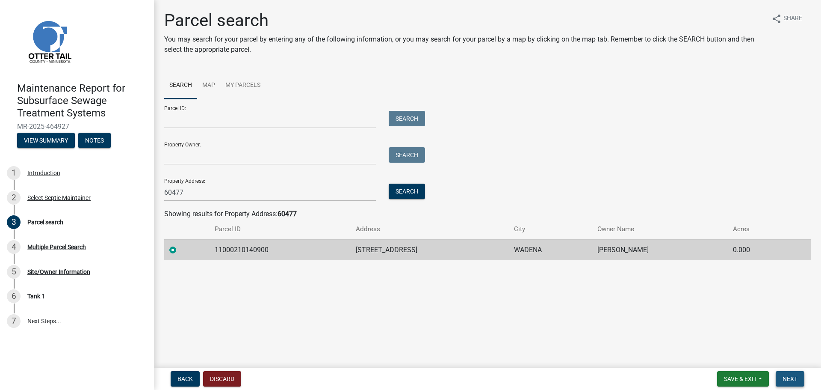
click at [798, 384] on button "Next" at bounding box center [790, 378] width 29 height 15
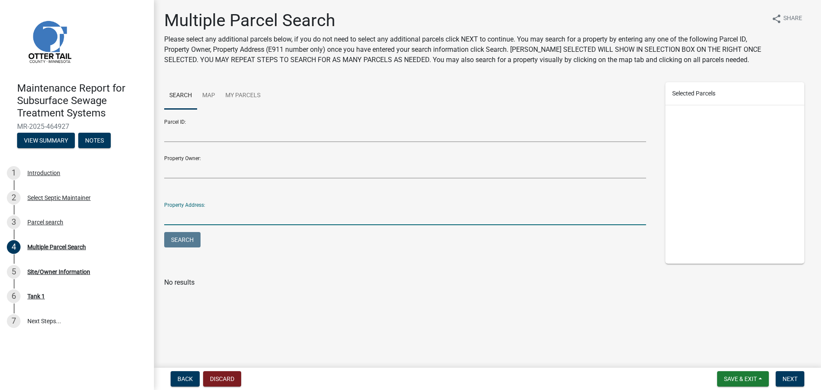
click at [208, 221] on input "Property Address:" at bounding box center [405, 217] width 482 height 18
type input "60477"
click at [182, 238] on button "Search" at bounding box center [182, 239] width 36 height 15
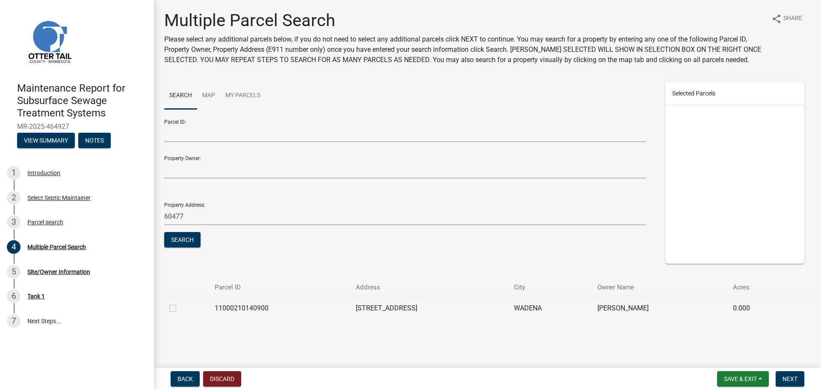
click at [180, 303] on label at bounding box center [180, 303] width 0 height 0
click at [180, 308] on input "checkbox" at bounding box center [183, 306] width 6 height 6
checkbox input "true"
click at [791, 379] on span "Next" at bounding box center [790, 378] width 15 height 7
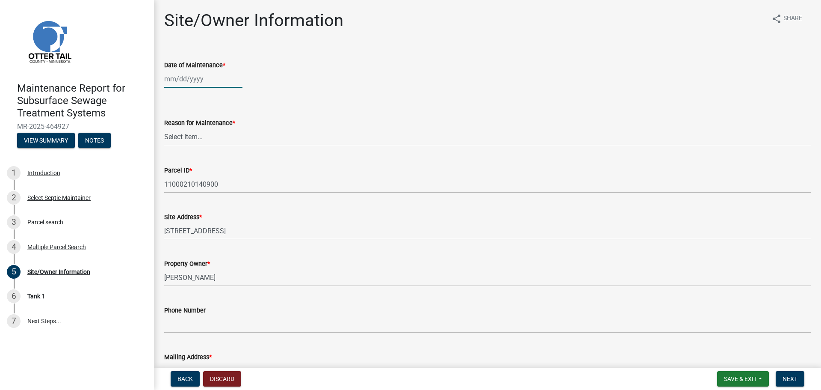
click at [180, 80] on div at bounding box center [203, 79] width 78 height 18
select select "8"
select select "2025"
click at [186, 150] on div "12" at bounding box center [187, 152] width 14 height 14
type input "[DATE]"
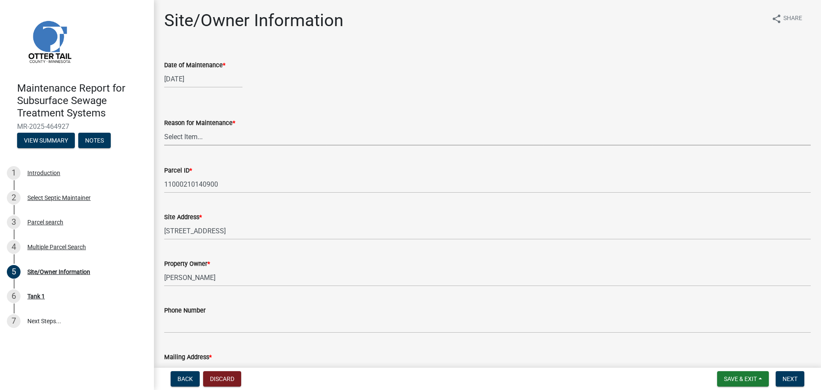
click at [192, 141] on select "Select Item... Called Routine Other" at bounding box center [487, 137] width 647 height 18
click at [164, 128] on select "Select Item... Called Routine Other" at bounding box center [487, 137] width 647 height 18
select select "3ac72b63-7b21-42e4-8192-806faae7a4f1"
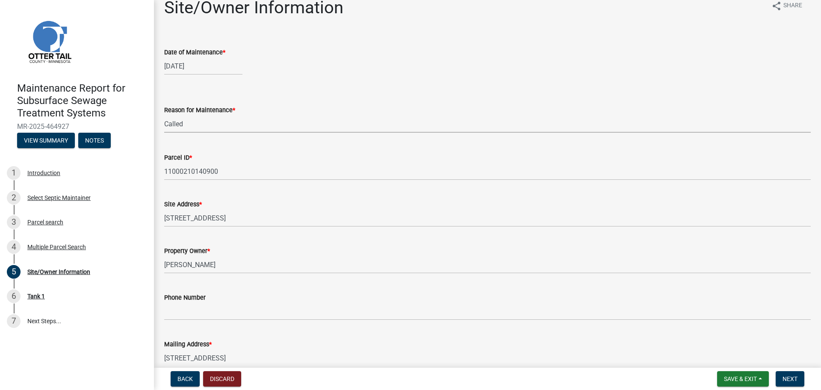
scroll to position [13, 0]
click at [798, 382] on button "Next" at bounding box center [790, 378] width 29 height 15
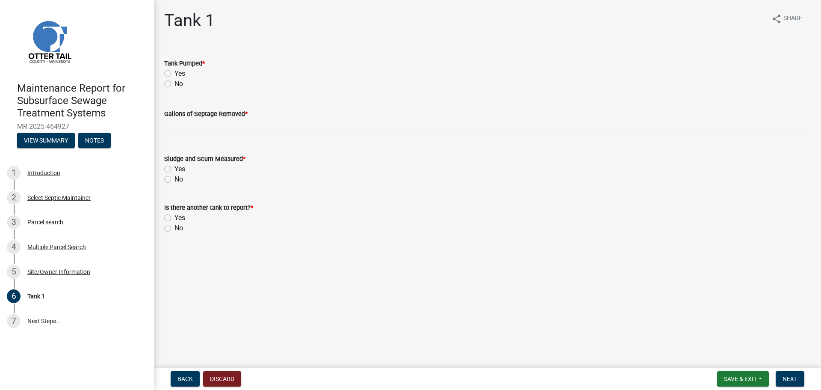
click at [175, 70] on label "Yes" at bounding box center [180, 73] width 11 height 10
click at [175, 70] on input "Yes" at bounding box center [178, 71] width 6 height 6
radio input "true"
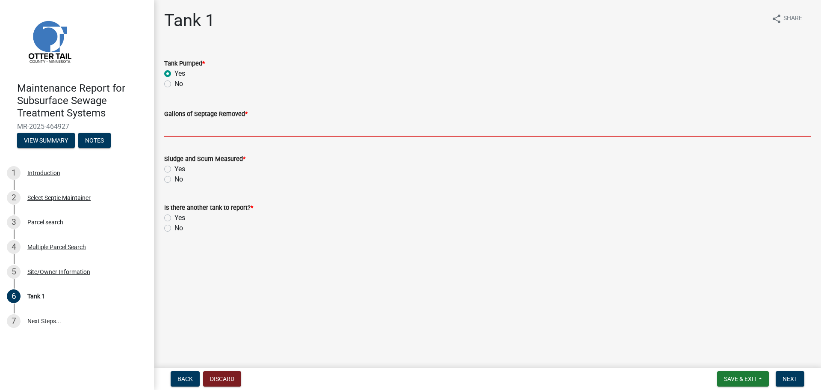
click at [203, 130] on input "Gallons of Septage Removed *" at bounding box center [487, 128] width 647 height 18
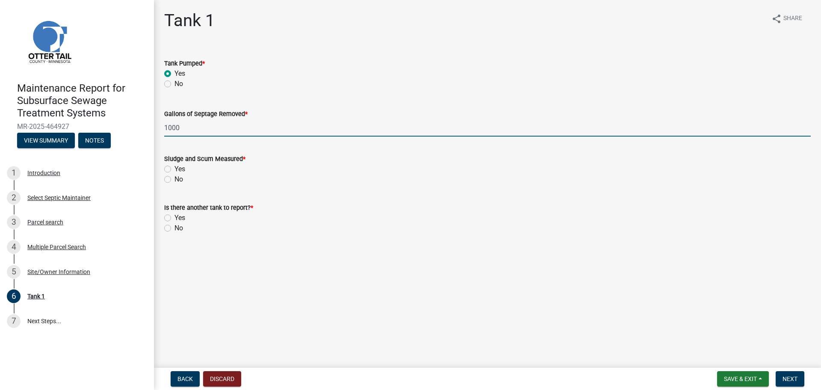
type input "1000"
click at [175, 178] on label "No" at bounding box center [179, 179] width 9 height 10
click at [175, 178] on input "No" at bounding box center [178, 177] width 6 height 6
radio input "true"
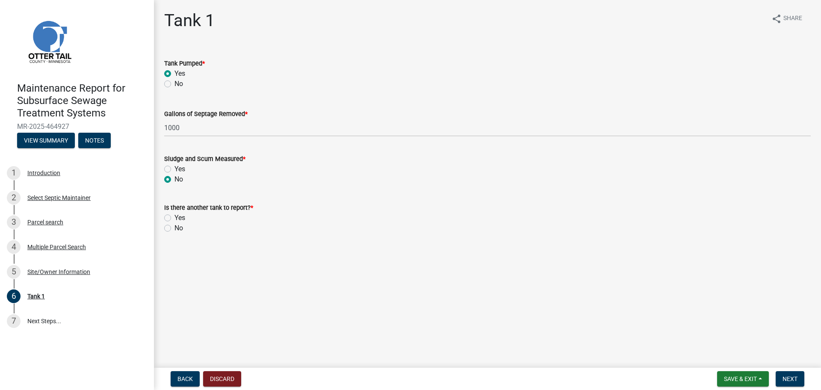
click at [175, 227] on label "No" at bounding box center [179, 228] width 9 height 10
click at [175, 227] on input "No" at bounding box center [178, 226] width 6 height 6
radio input "true"
click at [792, 379] on span "Next" at bounding box center [790, 378] width 15 height 7
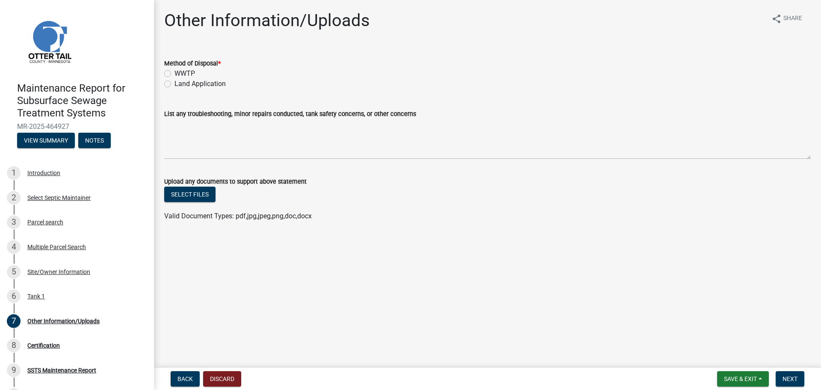
click at [168, 79] on div "Land Application" at bounding box center [487, 84] width 647 height 10
click at [175, 84] on label "Land Application" at bounding box center [200, 84] width 51 height 10
click at [175, 84] on input "Land Application" at bounding box center [178, 82] width 6 height 6
radio input "true"
click at [795, 383] on button "Next" at bounding box center [790, 378] width 29 height 15
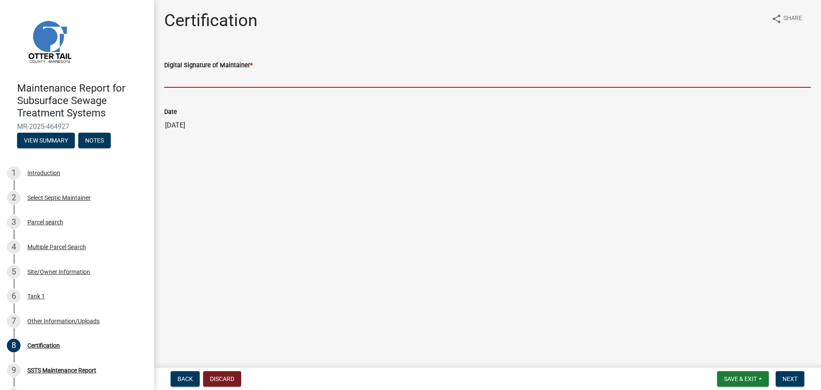
click at [250, 85] on input "Digital Signature of Maintainer *" at bounding box center [487, 79] width 647 height 18
type input "[PERSON_NAME]"
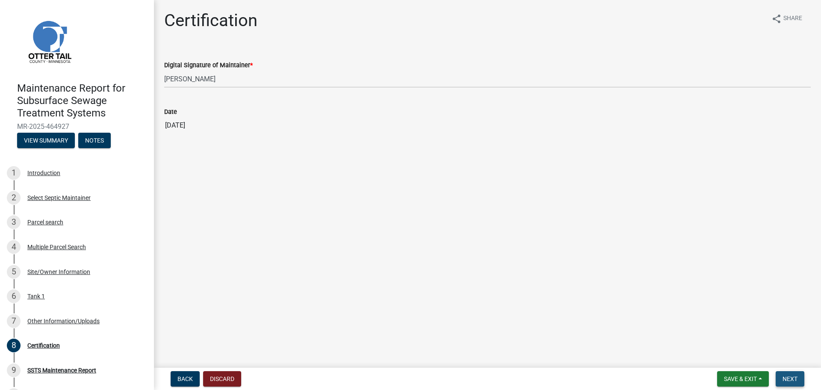
click at [791, 376] on span "Next" at bounding box center [790, 378] width 15 height 7
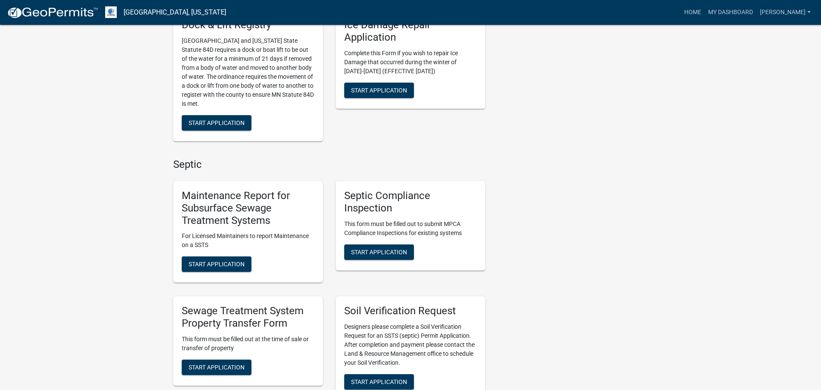
scroll to position [360, 0]
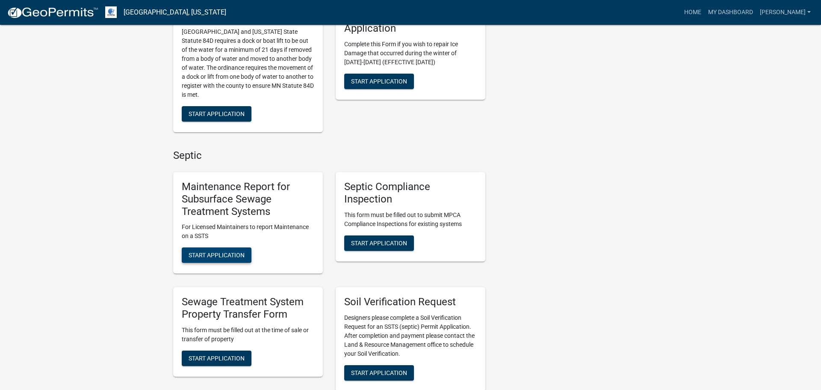
click at [225, 252] on span "Start Application" at bounding box center [217, 255] width 56 height 7
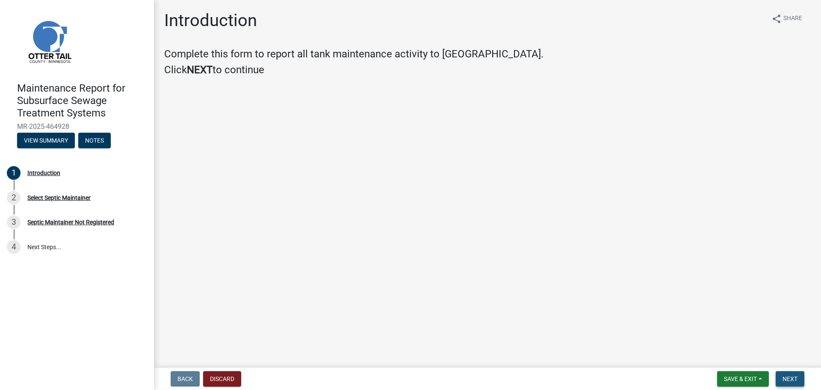
click at [790, 376] on span "Next" at bounding box center [790, 378] width 15 height 7
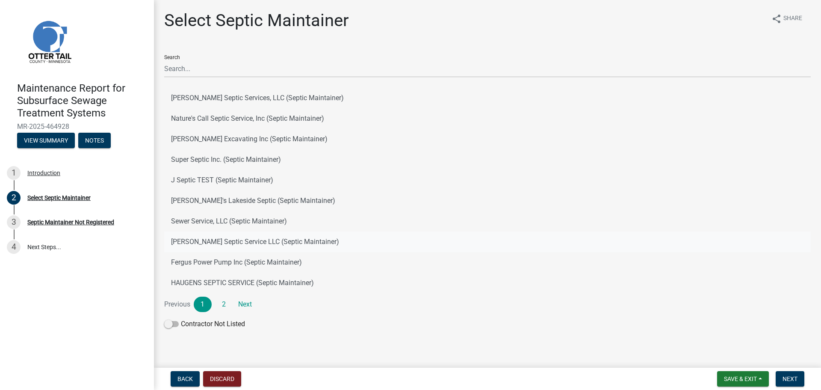
click at [269, 241] on button "[PERSON_NAME] Septic Service LLC (Septic Maintainer)" at bounding box center [487, 241] width 647 height 21
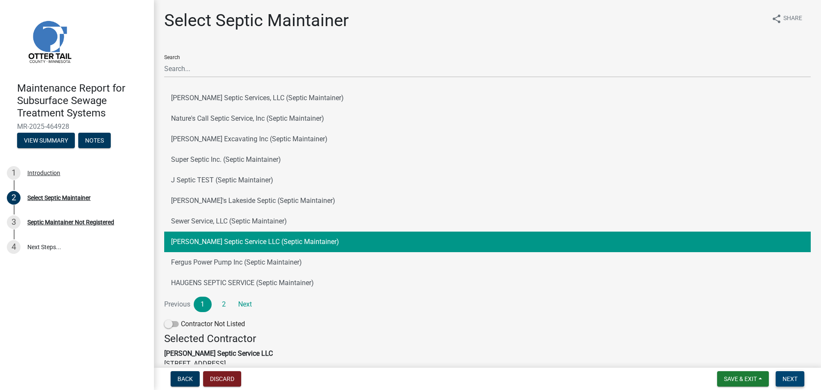
click at [786, 380] on span "Next" at bounding box center [790, 378] width 15 height 7
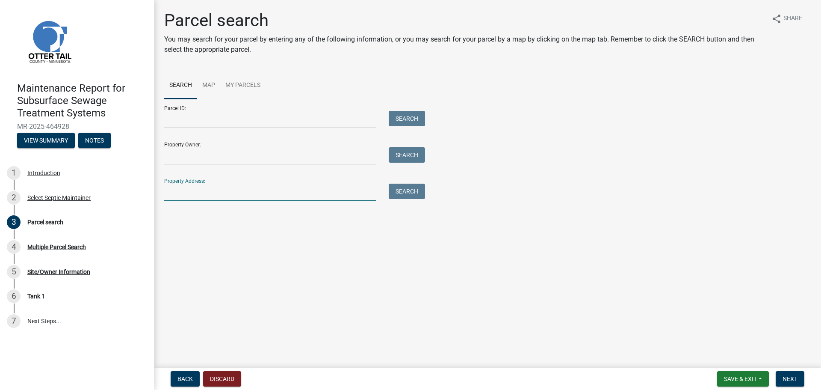
click at [330, 190] on input "Property Address:" at bounding box center [270, 193] width 212 height 18
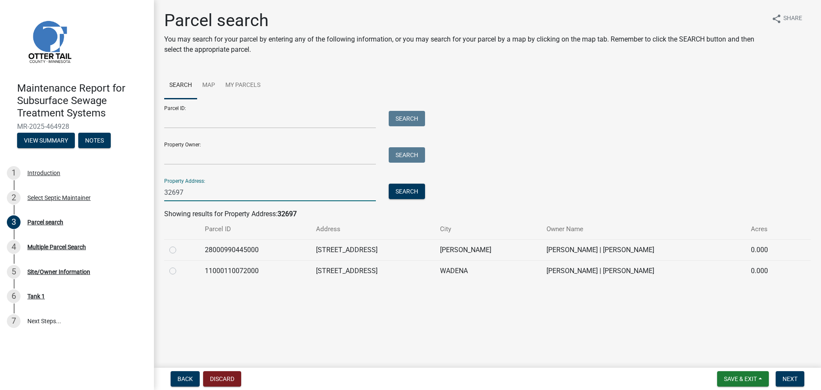
type input "32697"
click at [180, 266] on label at bounding box center [180, 266] width 0 height 0
click at [180, 268] on input "radio" at bounding box center [183, 269] width 6 height 6
radio input "true"
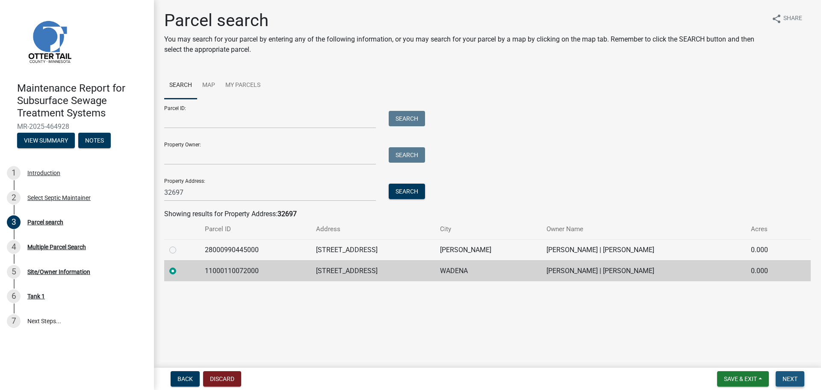
click at [782, 380] on button "Next" at bounding box center [790, 378] width 29 height 15
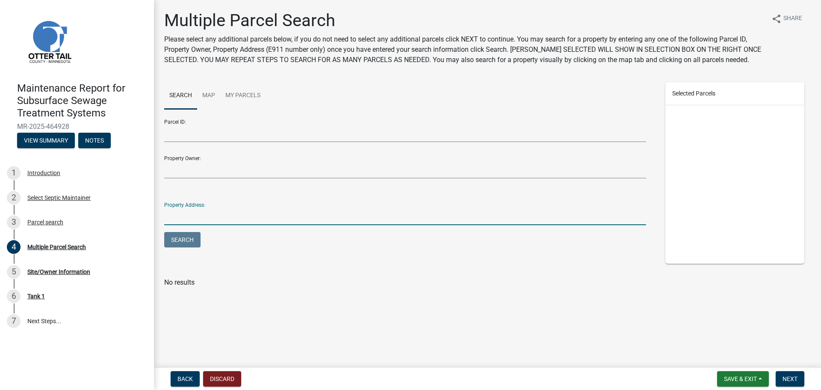
click at [313, 216] on input "Property Address:" at bounding box center [405, 217] width 482 height 18
type input "32697"
click at [164, 232] on button "Search" at bounding box center [182, 239] width 36 height 15
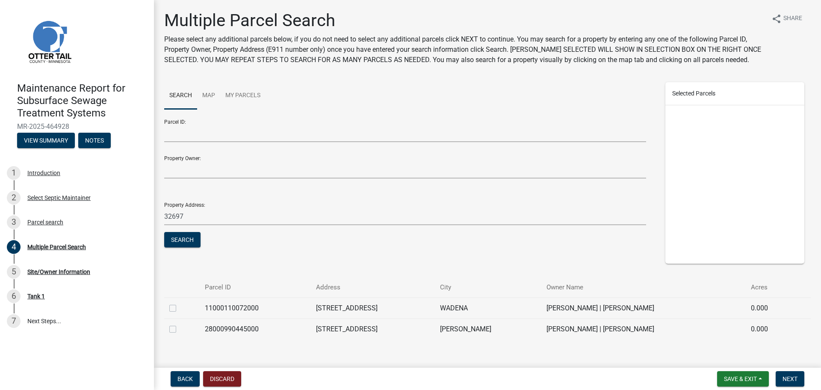
click at [180, 303] on label at bounding box center [180, 303] width 0 height 0
click at [180, 308] on input "checkbox" at bounding box center [183, 306] width 6 height 6
checkbox input "true"
click at [789, 383] on button "Next" at bounding box center [790, 378] width 29 height 15
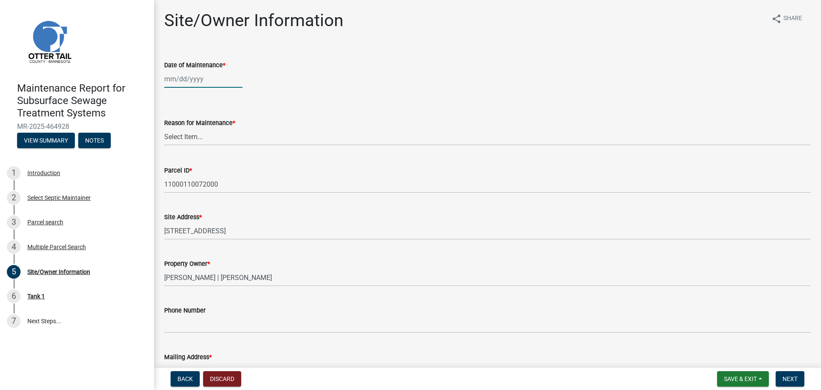
click at [195, 82] on div at bounding box center [203, 79] width 78 height 18
select select "8"
select select "2025"
click at [190, 153] on div "12" at bounding box center [187, 152] width 14 height 14
type input "[DATE]"
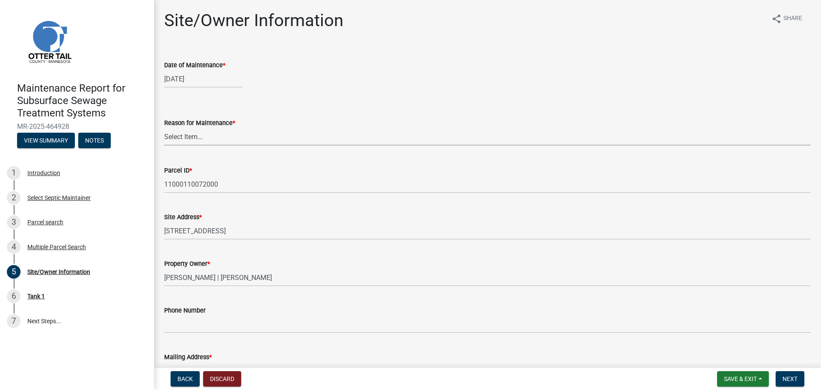
click at [194, 139] on select "Select Item... Called Routine Other" at bounding box center [487, 137] width 647 height 18
click at [164, 128] on select "Select Item... Called Routine Other" at bounding box center [487, 137] width 647 height 18
select select "3ac72b63-7b21-42e4-8192-806faae7a4f1"
click at [798, 380] on span "Next" at bounding box center [790, 378] width 15 height 7
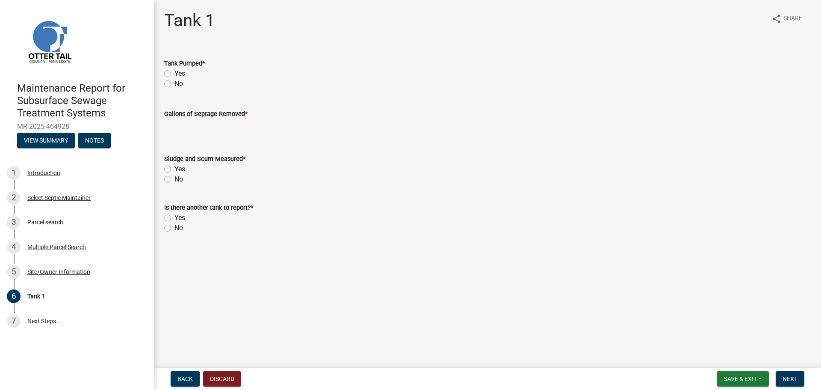
click at [175, 74] on label "Yes" at bounding box center [180, 73] width 11 height 10
click at [175, 74] on input "Yes" at bounding box center [178, 71] width 6 height 6
radio input "true"
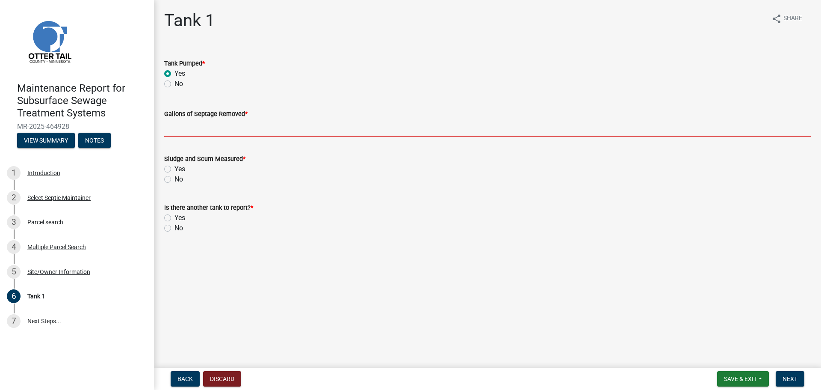
click at [180, 129] on input "Gallons of Septage Removed *" at bounding box center [487, 128] width 647 height 18
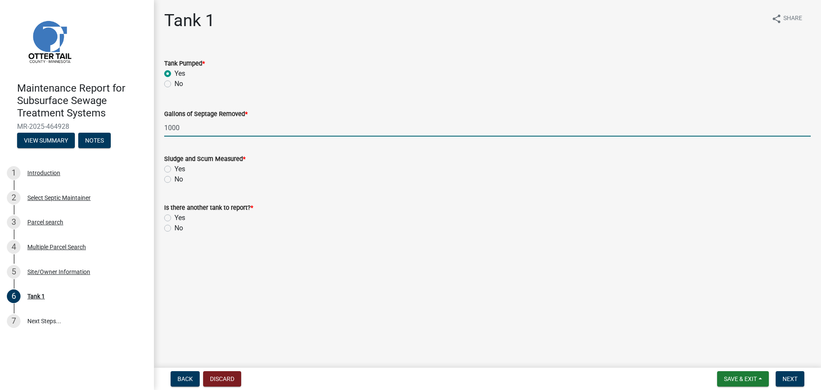
type input "1000"
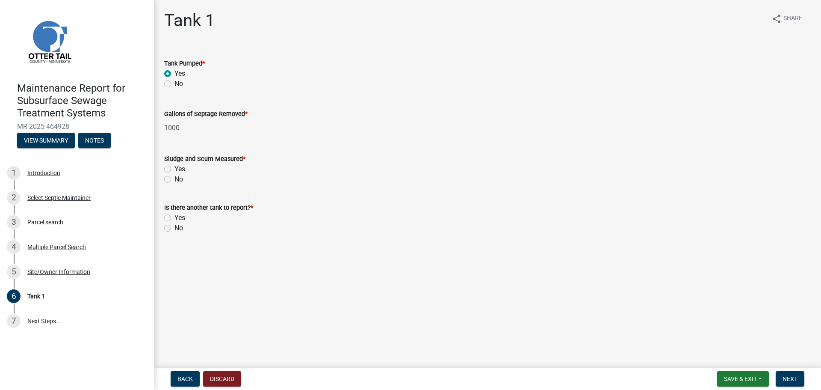
click at [175, 177] on label "No" at bounding box center [179, 179] width 9 height 10
click at [175, 177] on input "No" at bounding box center [178, 177] width 6 height 6
radio input "true"
click at [175, 229] on label "No" at bounding box center [179, 228] width 9 height 10
click at [175, 228] on input "No" at bounding box center [178, 226] width 6 height 6
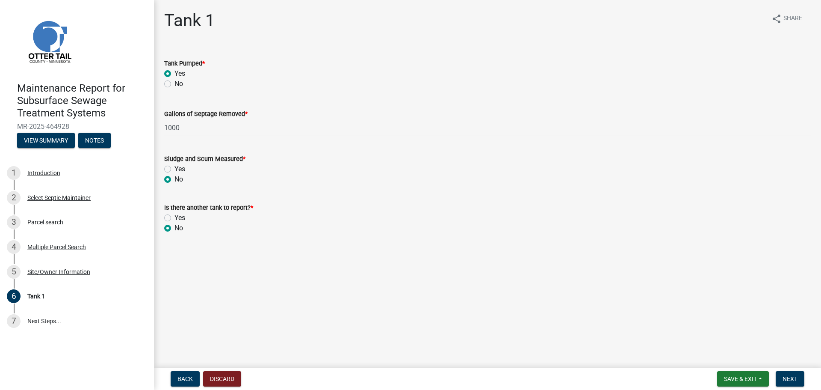
radio input "true"
click at [792, 382] on button "Next" at bounding box center [790, 378] width 29 height 15
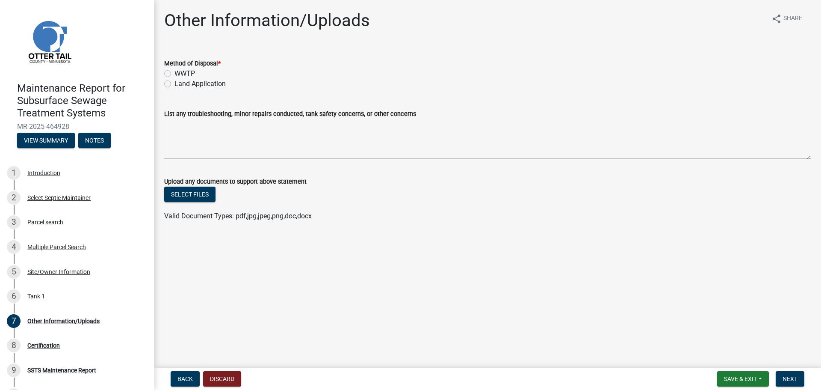
drag, startPoint x: 166, startPoint y: 82, endPoint x: 264, endPoint y: 92, distance: 98.9
click at [175, 82] on label "Land Application" at bounding box center [200, 84] width 51 height 10
click at [175, 82] on input "Land Application" at bounding box center [178, 82] width 6 height 6
radio input "true"
click at [793, 379] on span "Next" at bounding box center [790, 378] width 15 height 7
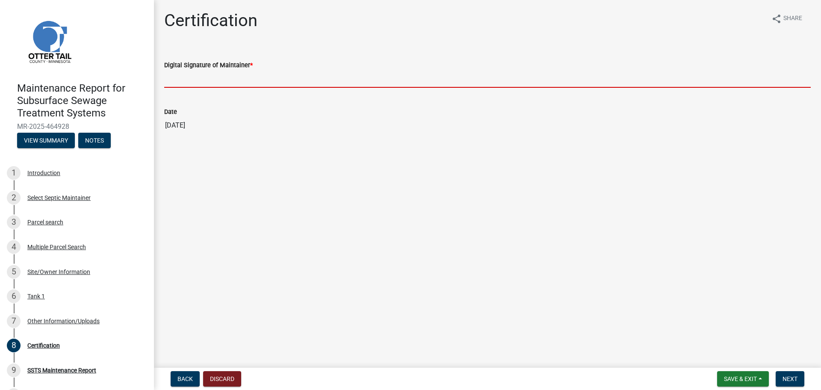
click at [214, 82] on input "Digital Signature of Maintainer *" at bounding box center [487, 79] width 647 height 18
type input "[PERSON_NAME]"
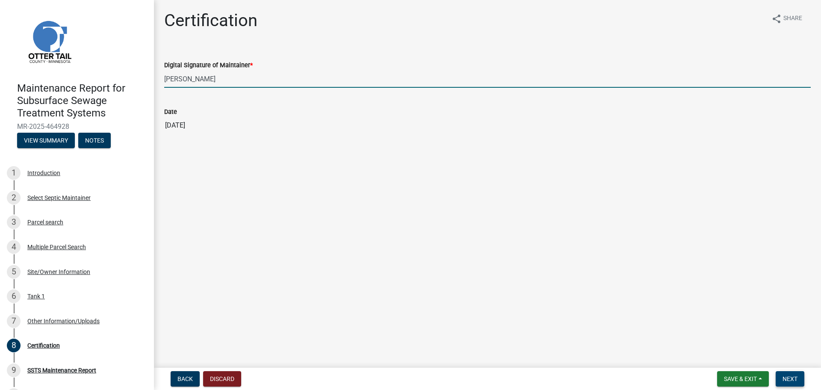
click at [786, 381] on button "Next" at bounding box center [790, 378] width 29 height 15
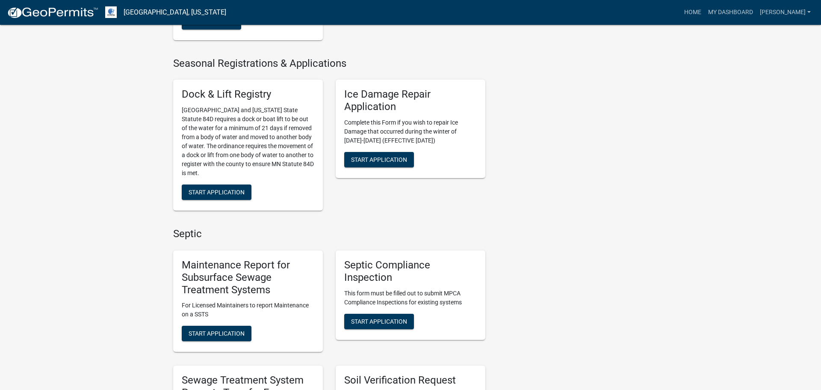
scroll to position [288, 0]
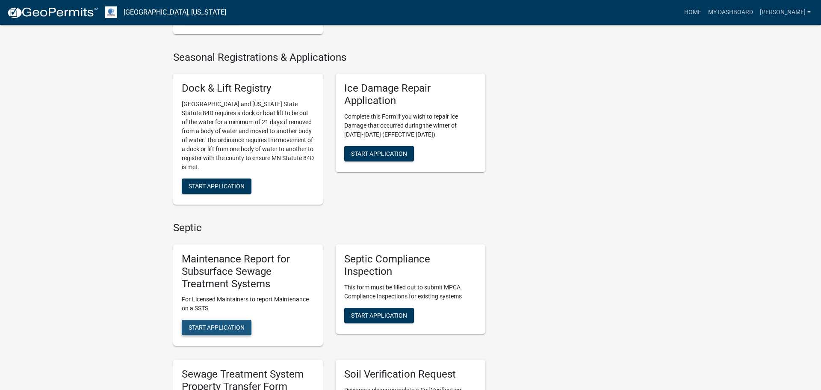
click at [234, 320] on button "Start Application" at bounding box center [217, 327] width 70 height 15
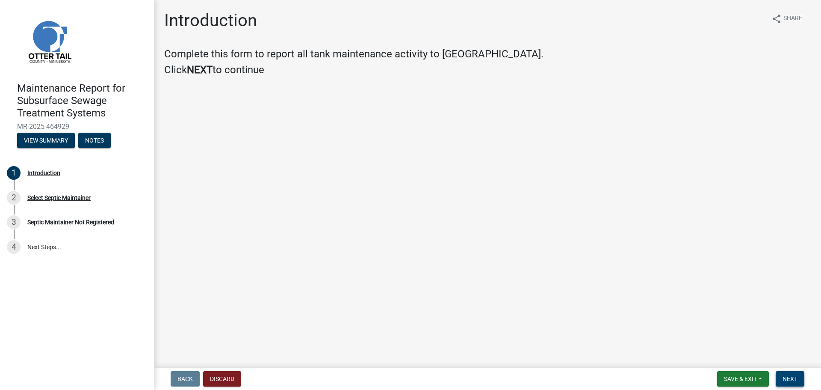
click at [788, 379] on span "Next" at bounding box center [790, 378] width 15 height 7
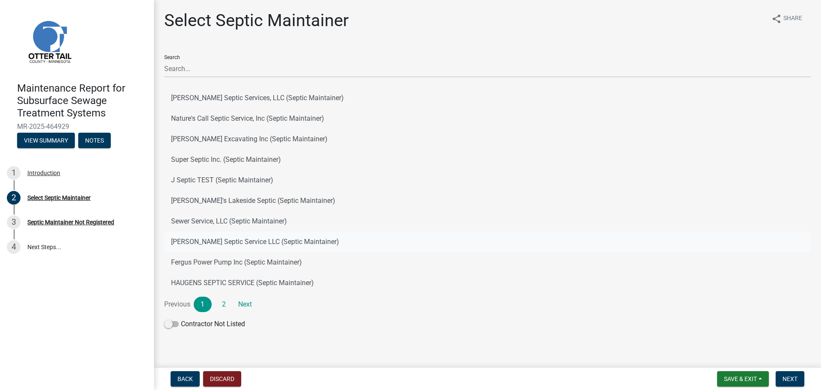
click at [261, 240] on button "[PERSON_NAME] Septic Service LLC (Septic Maintainer)" at bounding box center [487, 241] width 647 height 21
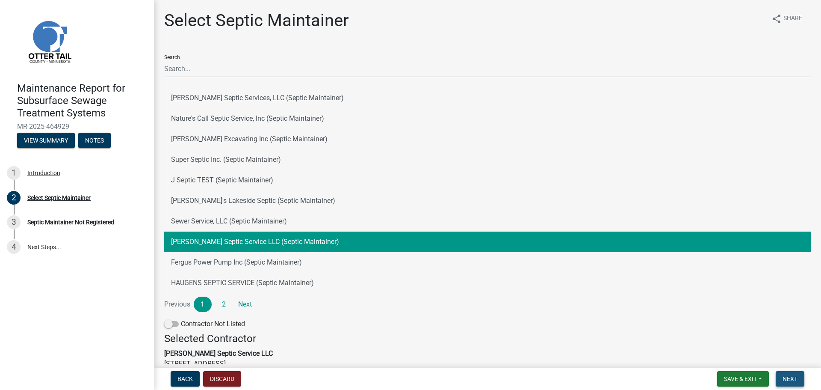
click at [796, 379] on span "Next" at bounding box center [790, 378] width 15 height 7
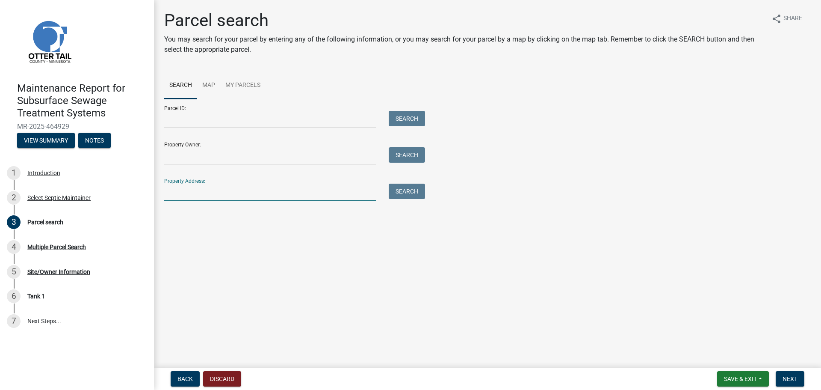
click at [332, 198] on input "Property Address:" at bounding box center [270, 193] width 212 height 18
type input "62231"
click at [797, 379] on span "Next" at bounding box center [790, 378] width 15 height 7
click at [414, 191] on button "Search" at bounding box center [407, 191] width 36 height 15
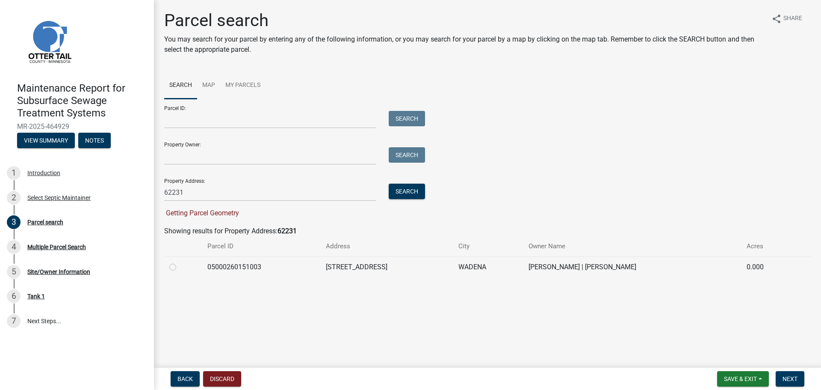
click at [180, 262] on label at bounding box center [180, 262] width 0 height 0
click at [180, 267] on input "radio" at bounding box center [183, 265] width 6 height 6
radio input "true"
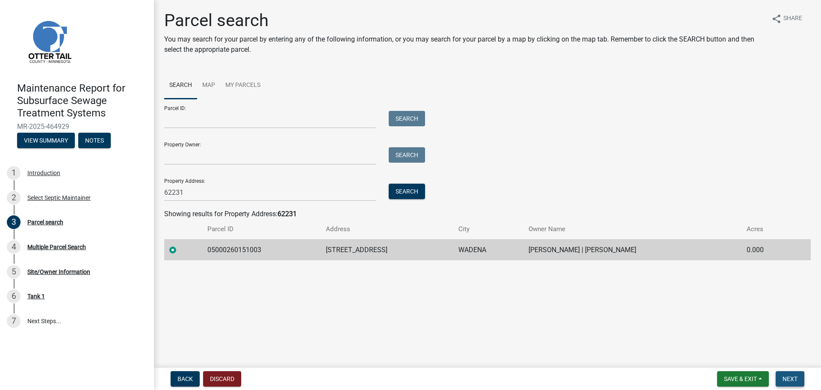
click at [793, 378] on span "Next" at bounding box center [790, 378] width 15 height 7
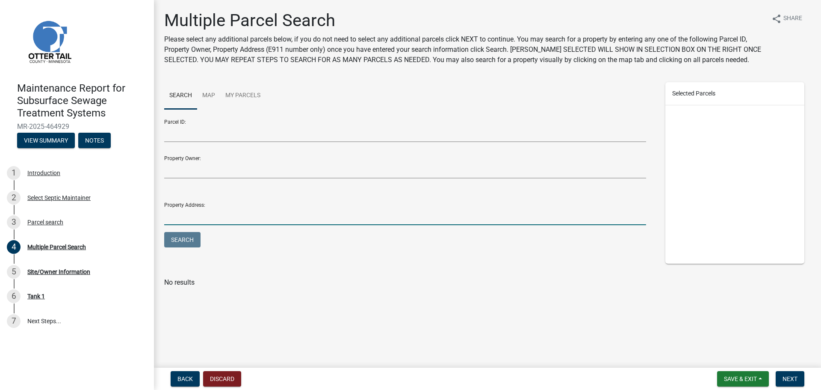
click at [342, 219] on input "Property Address:" at bounding box center [405, 217] width 482 height 18
type input "62231"
click at [195, 241] on button "Search" at bounding box center [182, 239] width 36 height 15
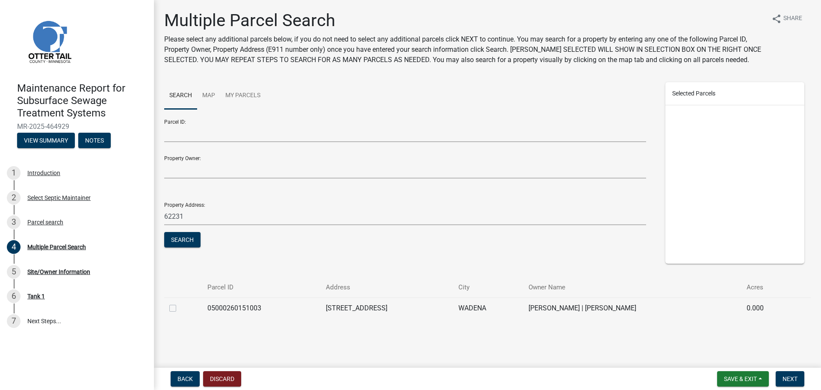
click at [180, 303] on label at bounding box center [180, 303] width 0 height 0
click at [180, 306] on input "checkbox" at bounding box center [183, 306] width 6 height 6
checkbox input "true"
click at [783, 380] on span "Next" at bounding box center [790, 378] width 15 height 7
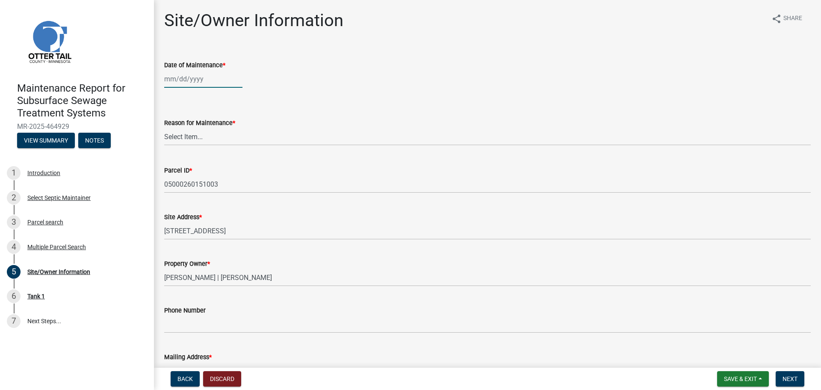
click at [210, 83] on div at bounding box center [203, 79] width 78 height 18
select select "8"
select select "2025"
click at [184, 153] on div "12" at bounding box center [187, 152] width 14 height 14
type input "[DATE]"
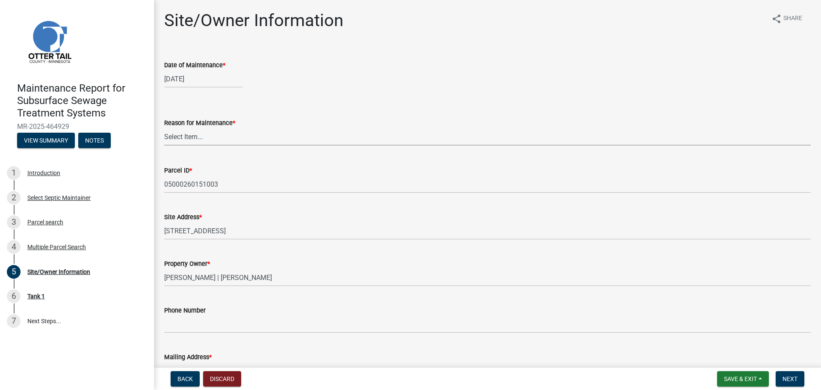
click at [190, 140] on select "Select Item... Called Routine Other" at bounding box center [487, 137] width 647 height 18
click at [164, 128] on select "Select Item... Called Routine Other" at bounding box center [487, 137] width 647 height 18
select select "3ac72b63-7b21-42e4-8192-806faae7a4f1"
click at [801, 383] on button "Next" at bounding box center [790, 378] width 29 height 15
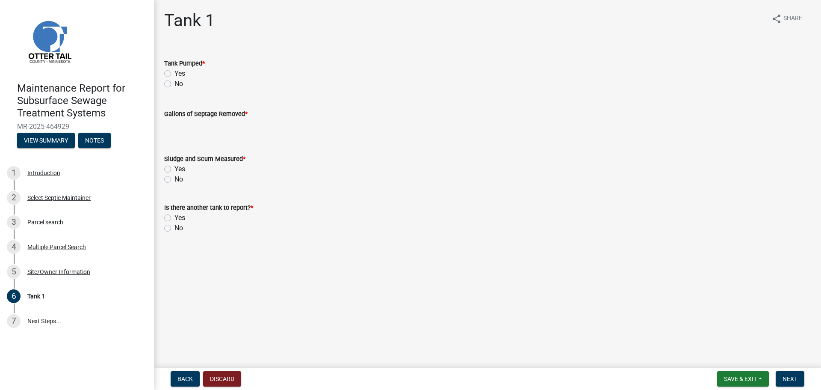
click at [175, 70] on label "Yes" at bounding box center [180, 73] width 11 height 10
click at [175, 70] on input "Yes" at bounding box center [178, 71] width 6 height 6
radio input "true"
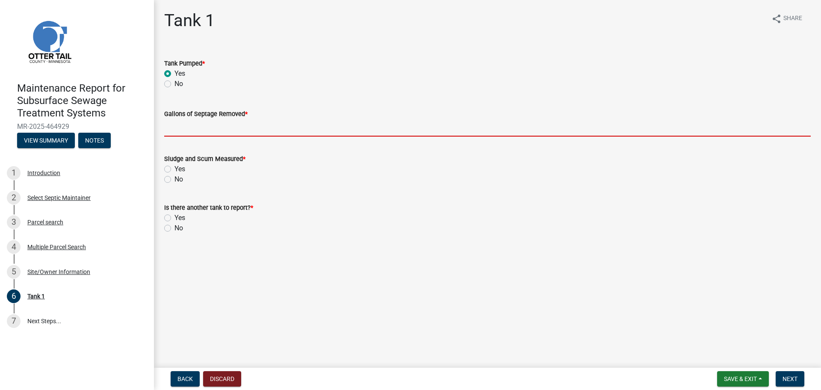
click at [178, 128] on input "Gallons of Septage Removed *" at bounding box center [487, 128] width 647 height 18
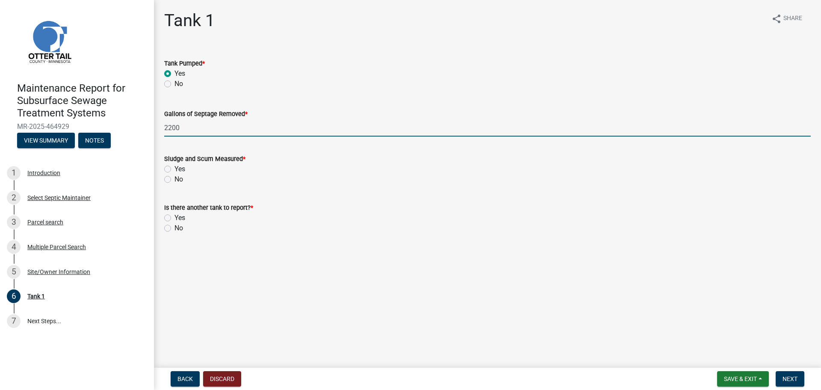
type input "2200"
click at [166, 174] on div "No" at bounding box center [487, 179] width 647 height 10
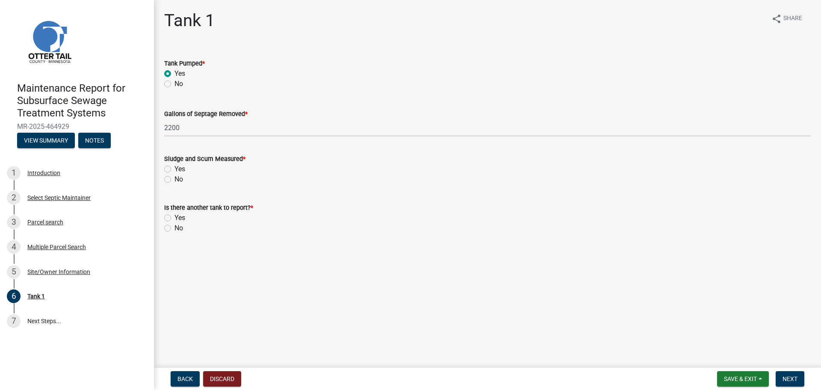
click at [175, 179] on label "No" at bounding box center [179, 179] width 9 height 10
click at [175, 179] on input "No" at bounding box center [178, 177] width 6 height 6
radio input "true"
click at [175, 226] on label "No" at bounding box center [179, 228] width 9 height 10
click at [175, 226] on input "No" at bounding box center [178, 226] width 6 height 6
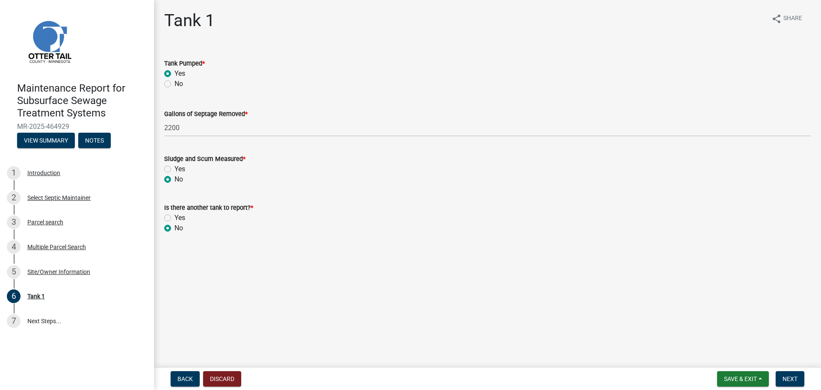
radio input "true"
click at [796, 383] on button "Next" at bounding box center [790, 378] width 29 height 15
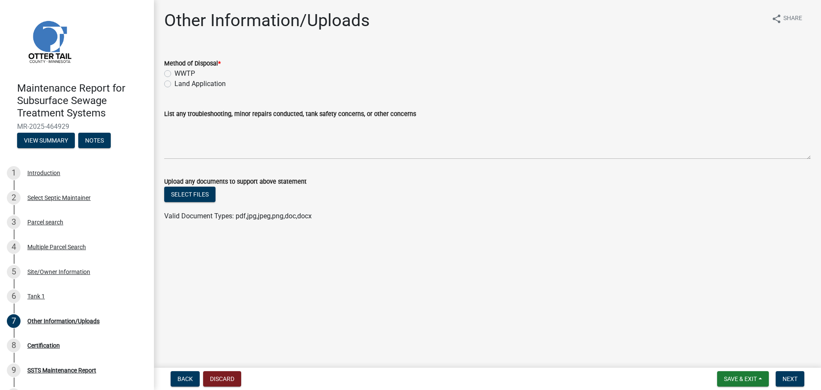
click at [175, 81] on label "Land Application" at bounding box center [200, 84] width 51 height 10
click at [175, 81] on input "Land Application" at bounding box center [178, 82] width 6 height 6
radio input "true"
click at [792, 376] on span "Next" at bounding box center [790, 378] width 15 height 7
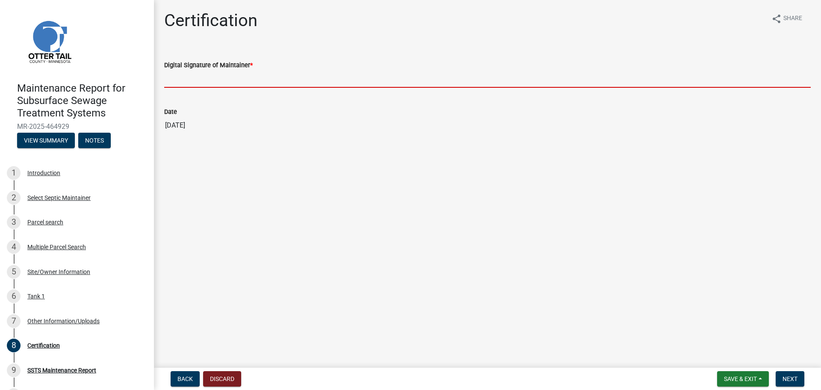
click at [223, 77] on input "Digital Signature of Maintainer *" at bounding box center [487, 79] width 647 height 18
type input "[PERSON_NAME]"
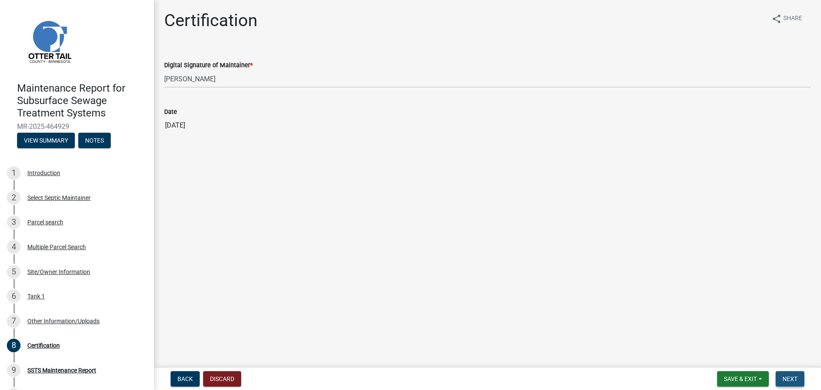
click at [793, 376] on span "Next" at bounding box center [790, 378] width 15 height 7
